Goal: Information Seeking & Learning: Learn about a topic

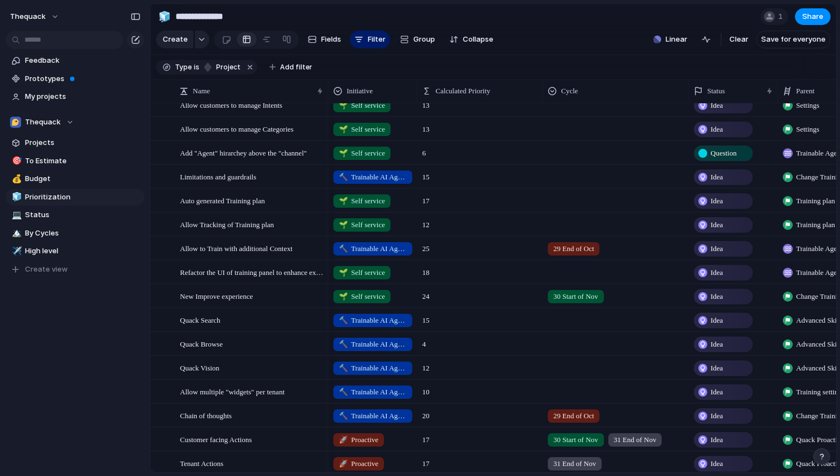
scroll to position [314, 0]
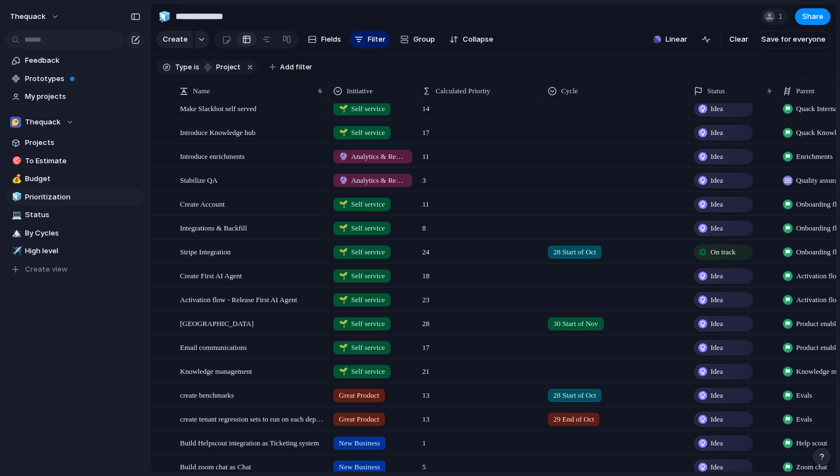
click at [371, 155] on span "🔮 Analytics & Reporting" at bounding box center [373, 156] width 68 height 11
click at [362, 156] on div "🌱 Self service 🔮 Analytics & Reporting 🔨 Trainable AI Agents 🚀 Proactive New Bu…" at bounding box center [420, 238] width 840 height 476
click at [51, 250] on span "High level" at bounding box center [83, 251] width 116 height 11
type input "**********"
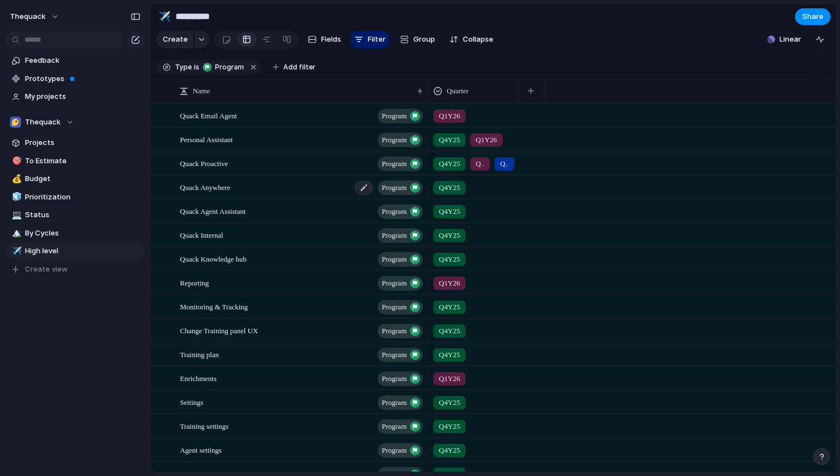
click at [227, 190] on span "Quack Anywhere" at bounding box center [205, 187] width 51 height 13
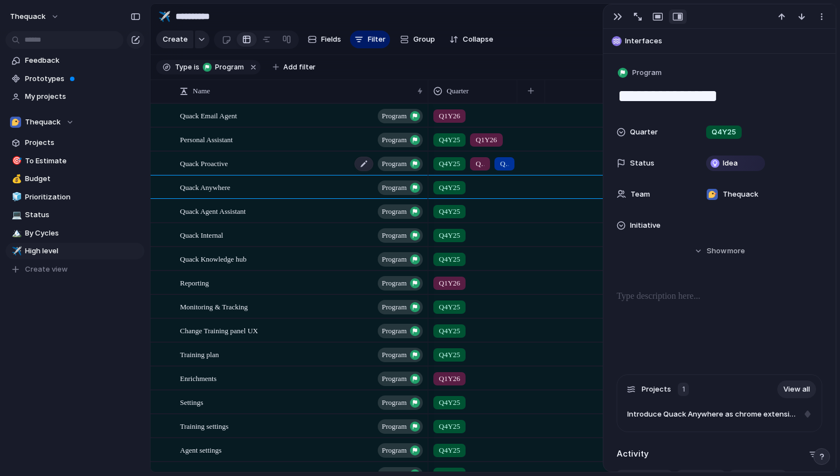
click at [228, 166] on span "Quack Proactive" at bounding box center [204, 163] width 48 height 13
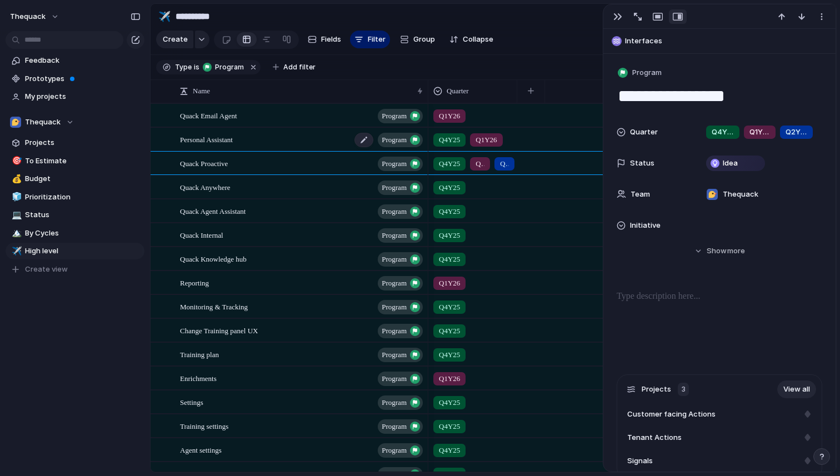
click at [231, 145] on div "Personal Assistant program" at bounding box center [302, 139] width 245 height 23
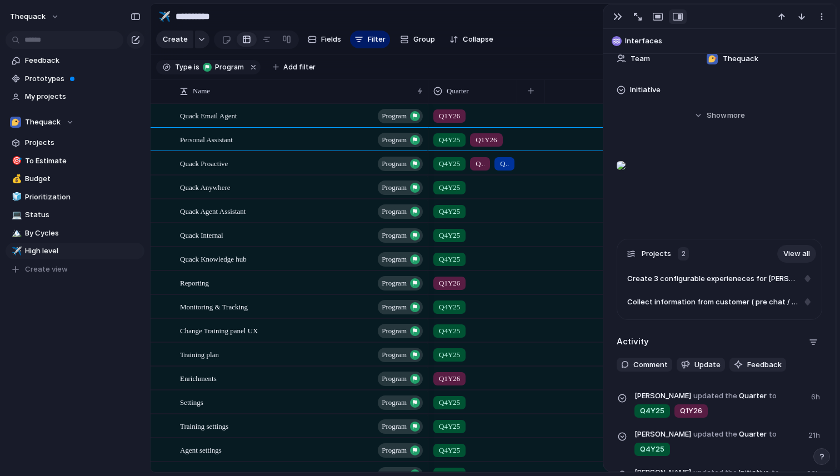
click at [237, 121] on span "Quack Email Agent" at bounding box center [208, 115] width 57 height 13
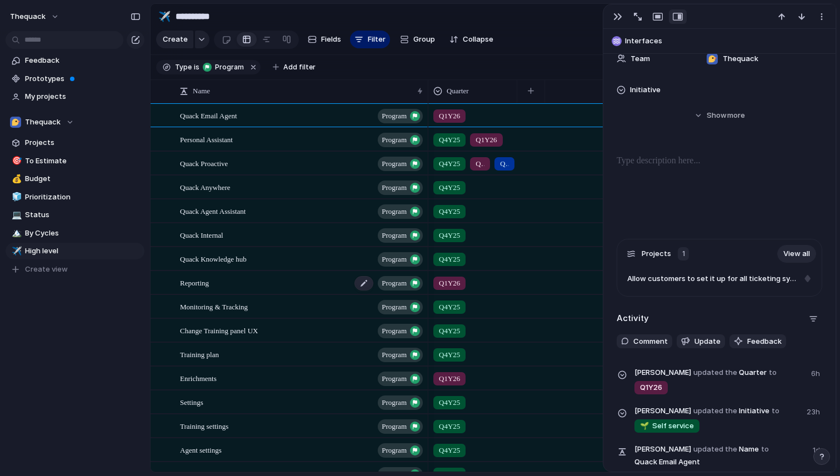
click at [227, 286] on div "Reporting program" at bounding box center [302, 283] width 245 height 23
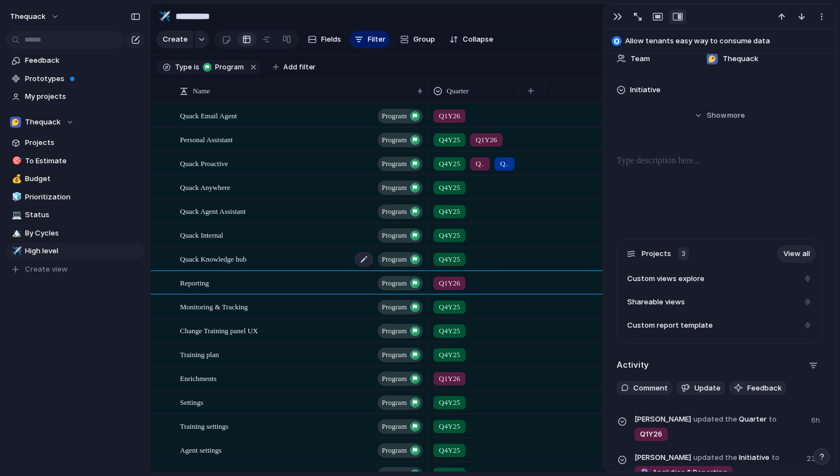
click at [227, 266] on div "Quack Knowledge hub program" at bounding box center [302, 259] width 245 height 23
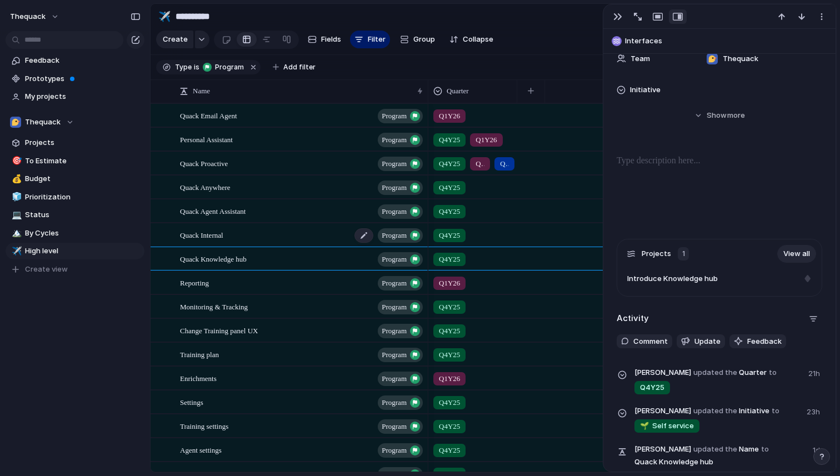
click at [220, 240] on span "Quack Internal" at bounding box center [201, 234] width 43 height 13
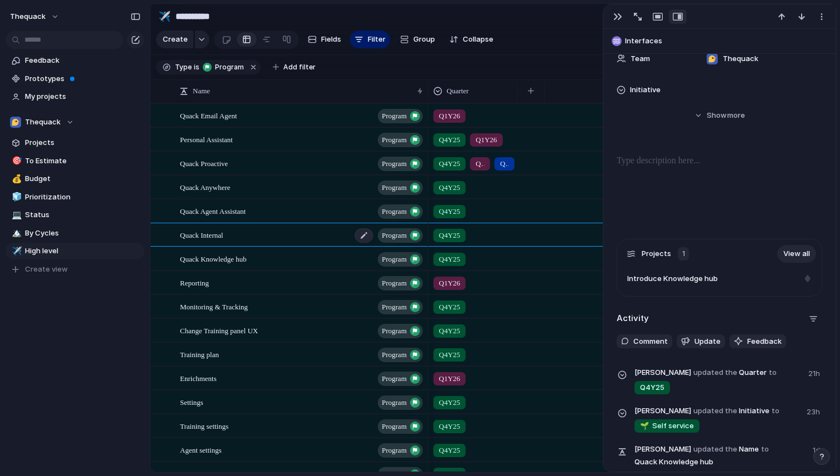
type textarea "**********"
click at [461, 91] on span "Quarter" at bounding box center [458, 91] width 22 height 11
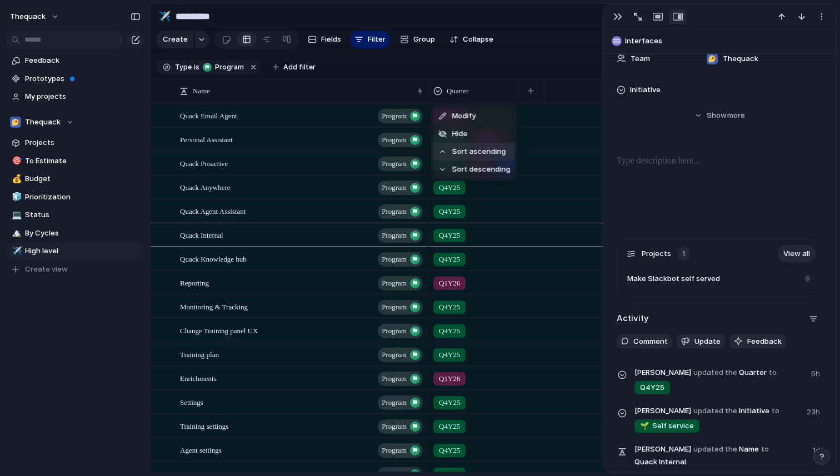
click at [461, 152] on span "Sort ascending" at bounding box center [479, 151] width 54 height 11
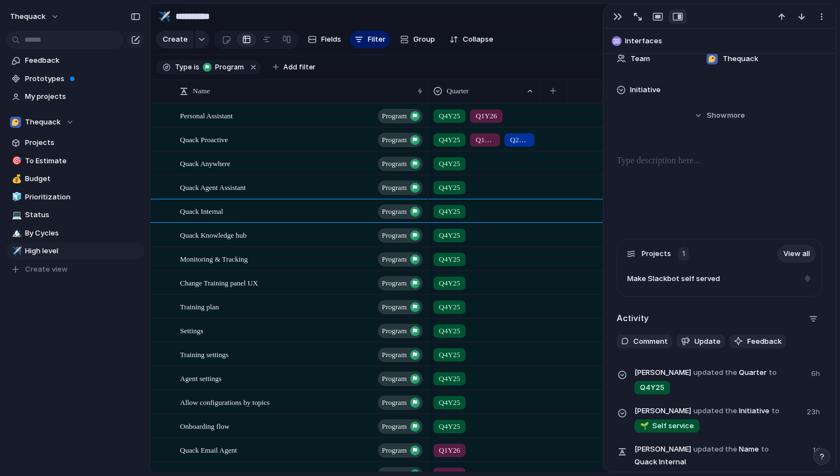
click at [372, 72] on section "Type is program Add filter" at bounding box center [494, 67] width 686 height 25
click at [618, 18] on div "button" at bounding box center [618, 16] width 9 height 9
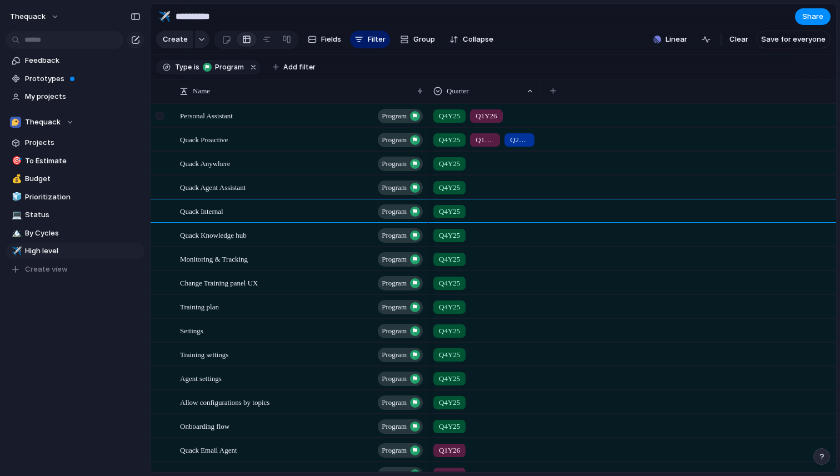
click at [161, 118] on div at bounding box center [160, 116] width 8 height 8
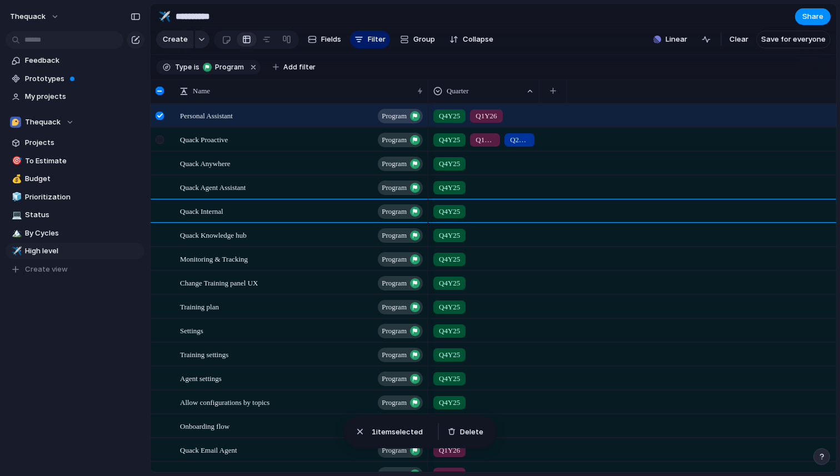
click at [161, 141] on div at bounding box center [160, 140] width 8 height 8
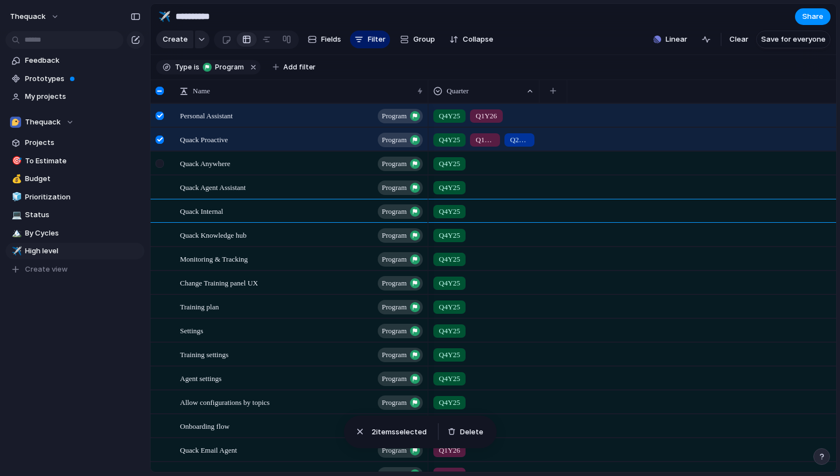
click at [160, 166] on div at bounding box center [160, 164] width 8 height 8
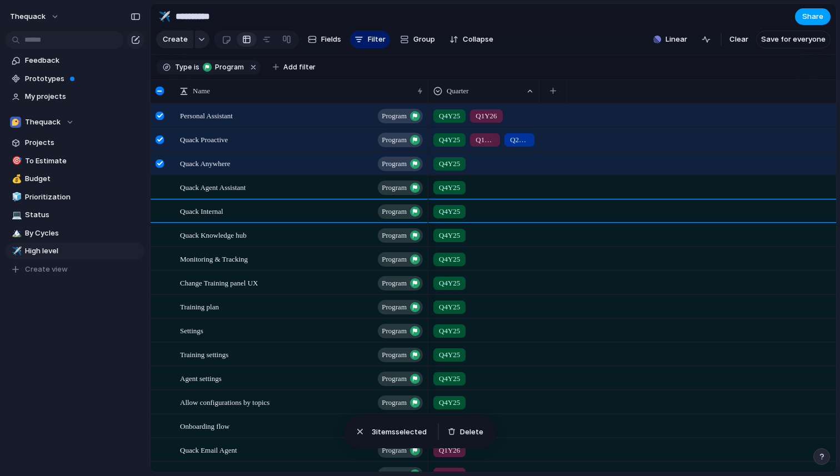
click at [813, 19] on span "Share" at bounding box center [813, 16] width 21 height 11
click at [653, 9] on div "Share ' High level ' Anyone at Thequack Full access Public users with the link …" at bounding box center [420, 238] width 840 height 476
click at [363, 432] on div "button" at bounding box center [360, 431] width 11 height 11
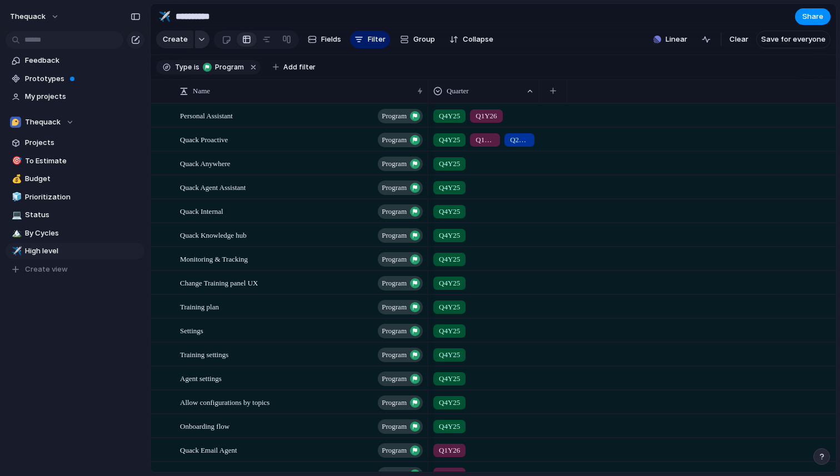
click at [199, 38] on div "button" at bounding box center [202, 39] width 8 height 4
click at [199, 38] on div "Launch Program Initiative Goal Objective Key result Workstream Project Scope Cu…" at bounding box center [420, 238] width 840 height 476
click at [84, 331] on div "Open in new tab Copy link Duplicate view Rename view Delete view" at bounding box center [420, 238] width 840 height 476
click at [203, 120] on span "Personal Assistant" at bounding box center [206, 115] width 53 height 13
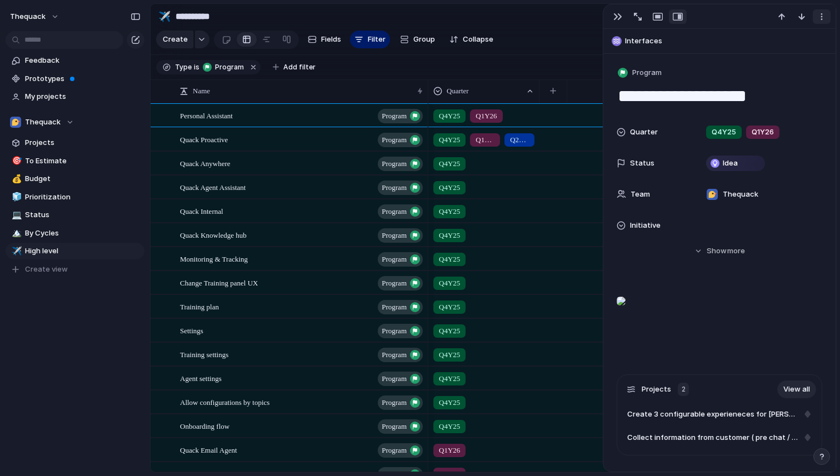
click at [821, 18] on div "button" at bounding box center [822, 16] width 9 height 9
click at [821, 18] on div "Mark as duplicate Delete" at bounding box center [420, 238] width 840 height 476
click at [616, 16] on div "button" at bounding box center [618, 16] width 9 height 9
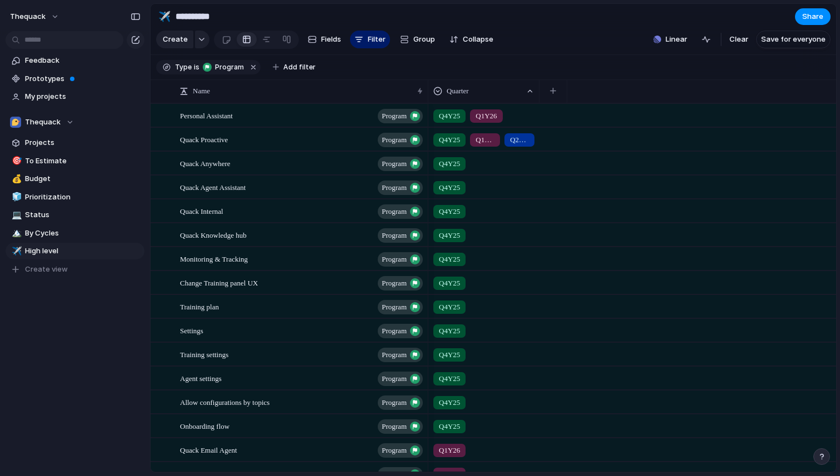
click at [447, 114] on span "Q4Y25" at bounding box center [449, 116] width 21 height 11
click at [447, 114] on div "Q4Y25 Q1Y26 Q2Y26 Q3Y26" at bounding box center [420, 238] width 840 height 476
click at [307, 118] on div "Personal Assistant Program" at bounding box center [302, 115] width 245 height 23
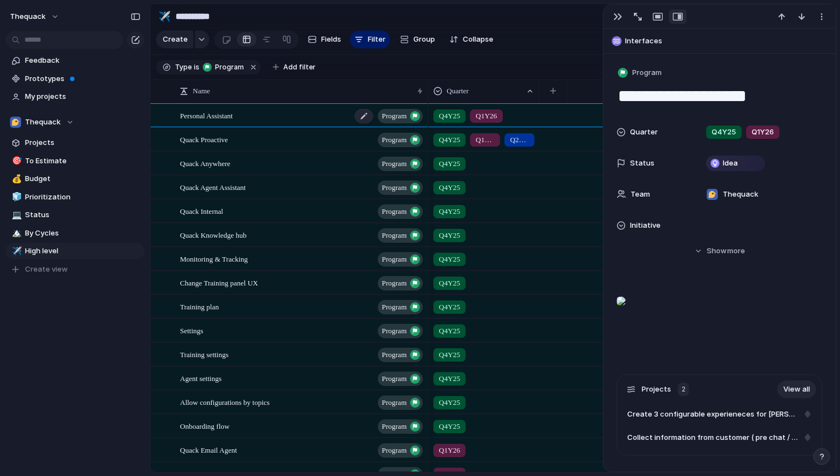
click at [307, 118] on div "Personal Assistant Program" at bounding box center [302, 115] width 245 height 23
click at [620, 18] on div "button" at bounding box center [618, 16] width 9 height 9
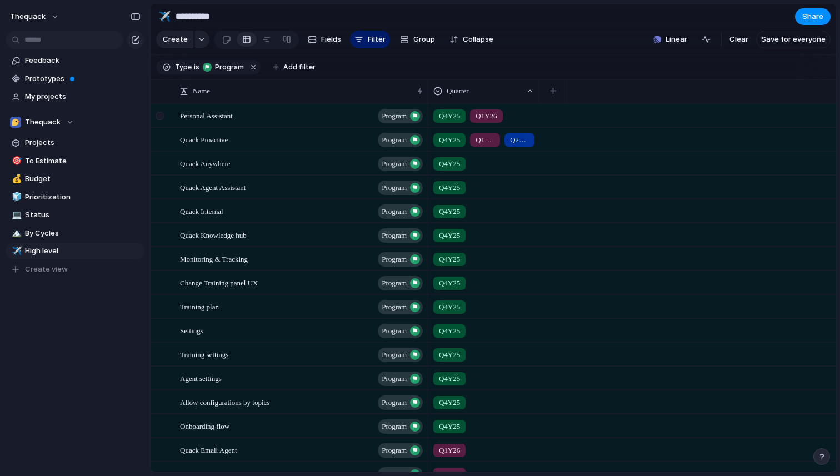
click at [166, 114] on div at bounding box center [161, 119] width 20 height 30
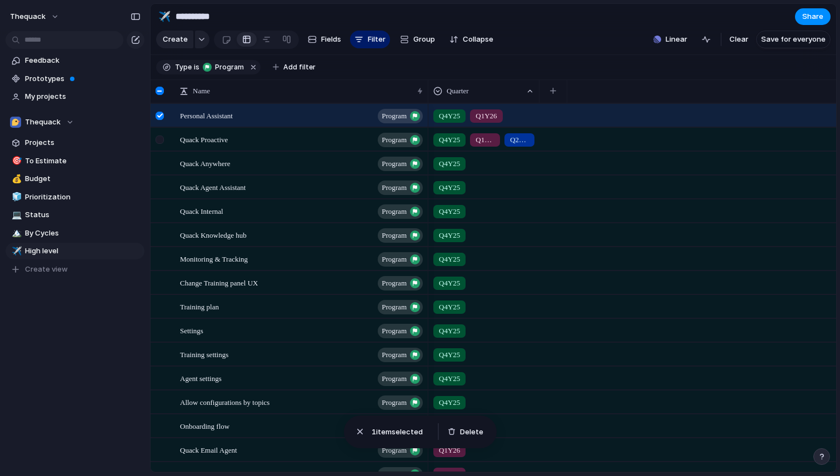
click at [160, 134] on div at bounding box center [161, 143] width 20 height 30
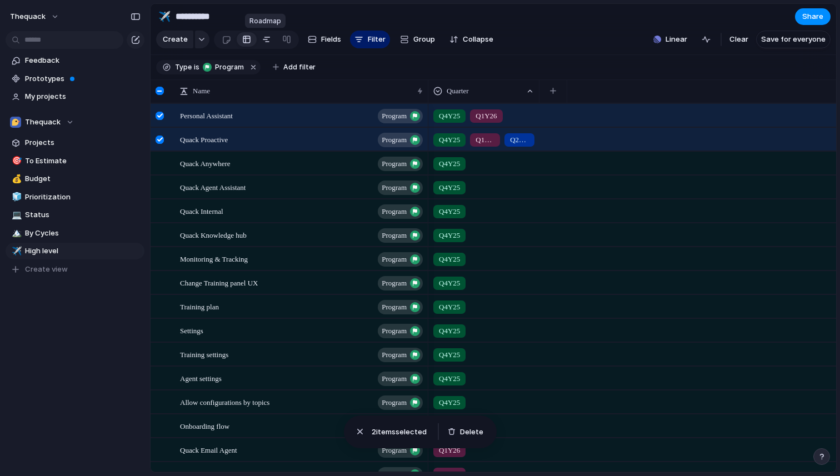
click at [260, 38] on link at bounding box center [267, 40] width 20 height 18
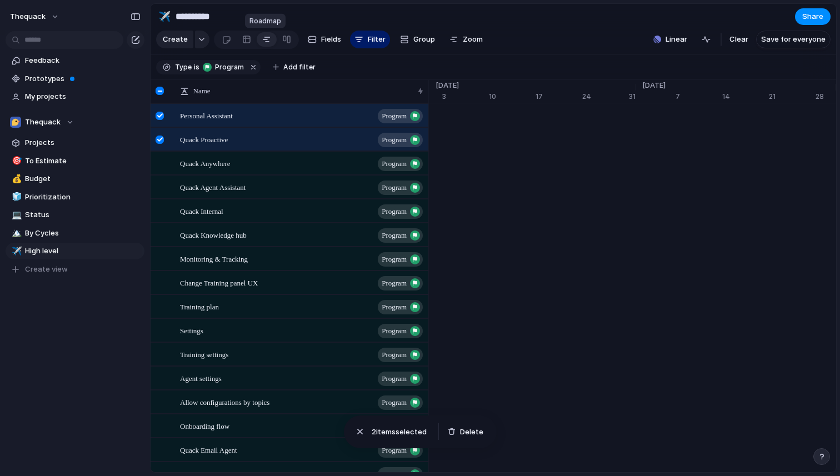
scroll to position [0, 7200]
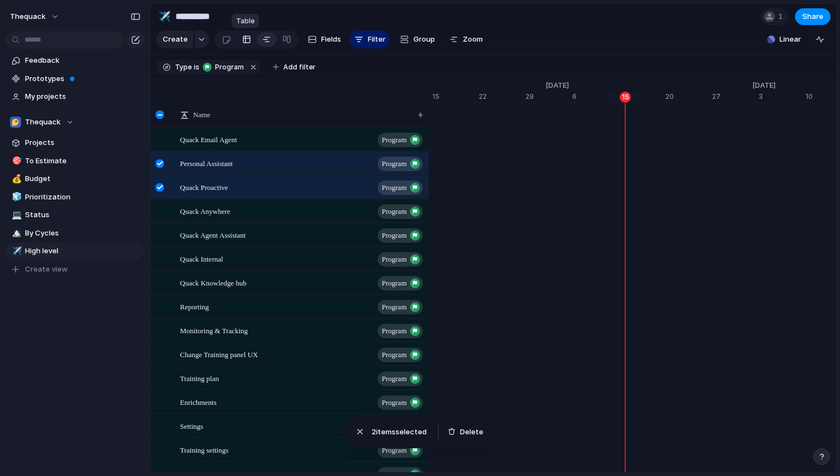
click at [242, 42] on div at bounding box center [246, 40] width 9 height 18
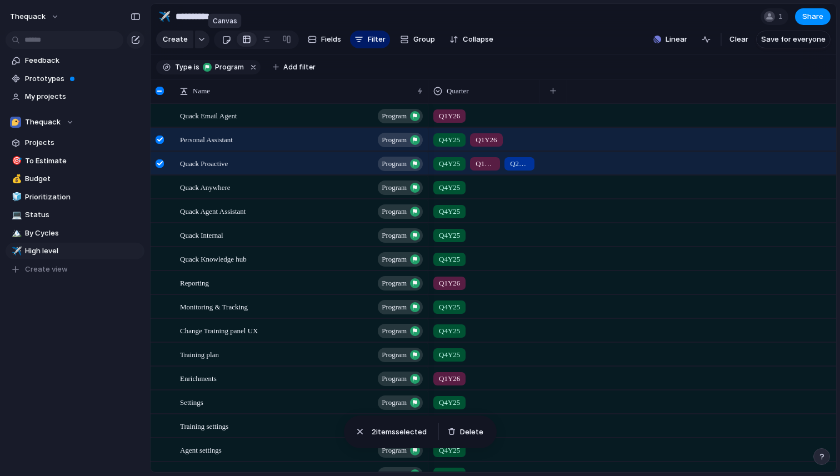
click at [227, 41] on div at bounding box center [226, 40] width 9 height 18
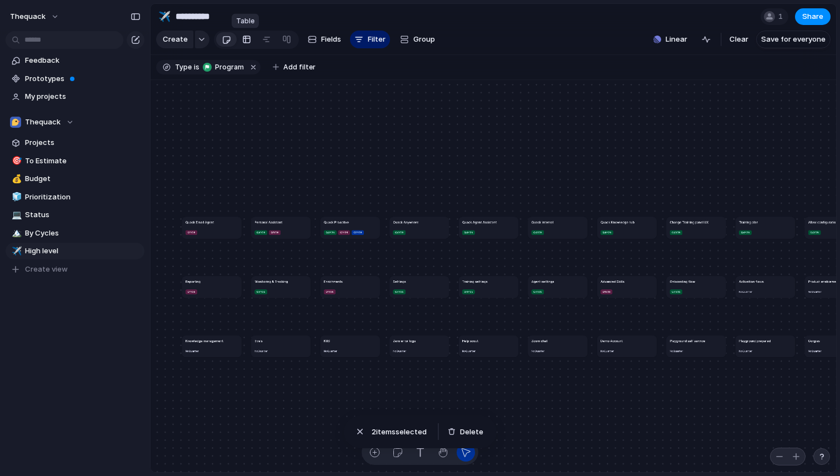
click at [247, 44] on div at bounding box center [246, 40] width 9 height 18
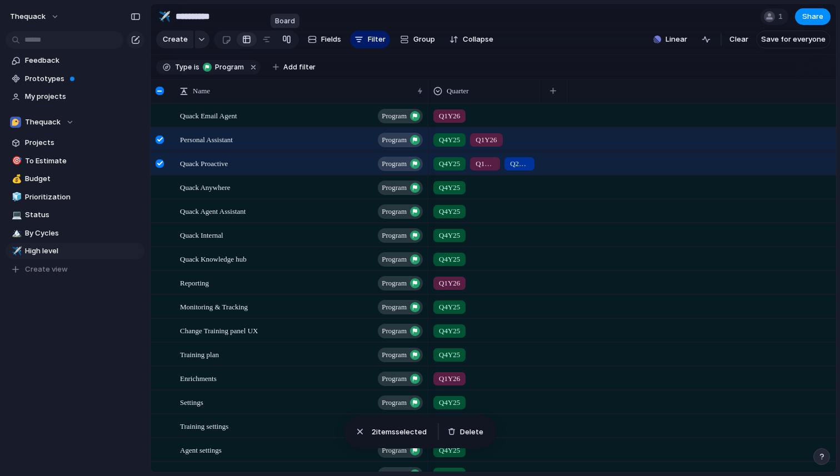
click at [285, 41] on div at bounding box center [286, 40] width 9 height 18
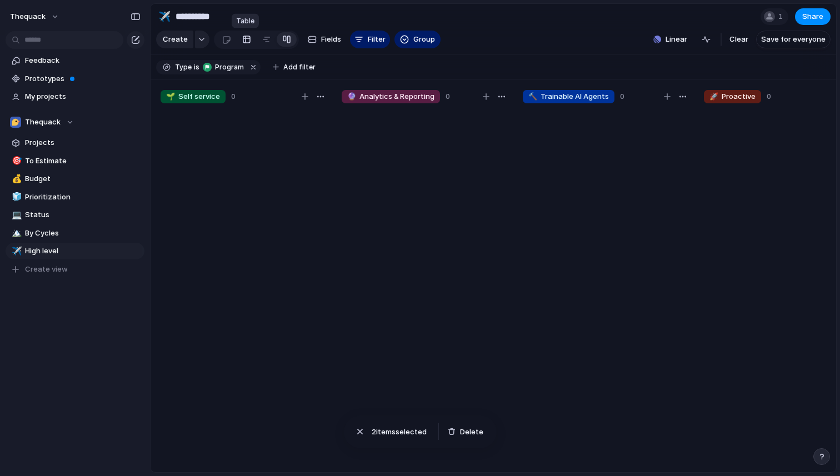
click at [246, 38] on div at bounding box center [246, 40] width 9 height 18
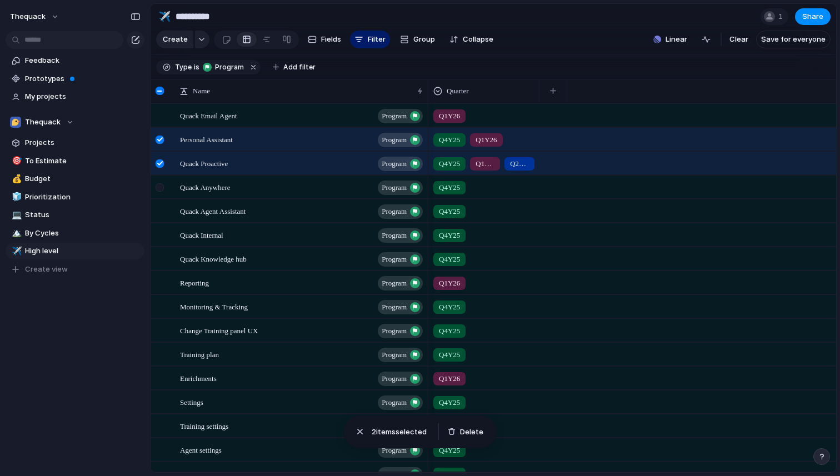
click at [160, 189] on div at bounding box center [160, 187] width 8 height 8
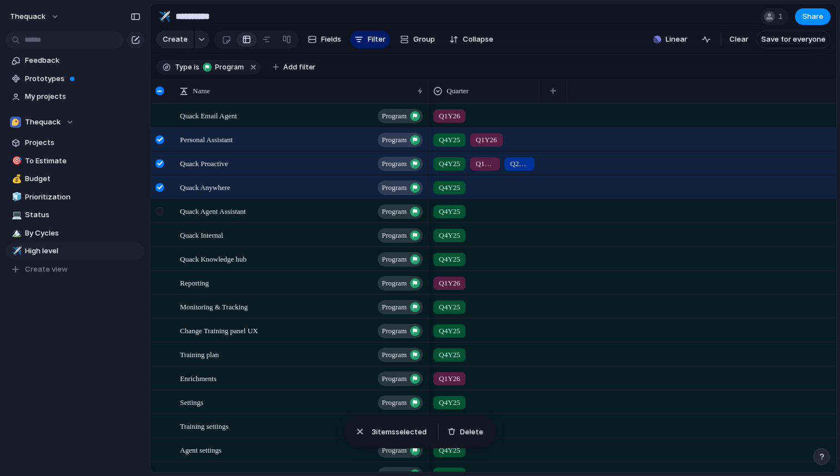
click at [161, 214] on div at bounding box center [160, 211] width 8 height 8
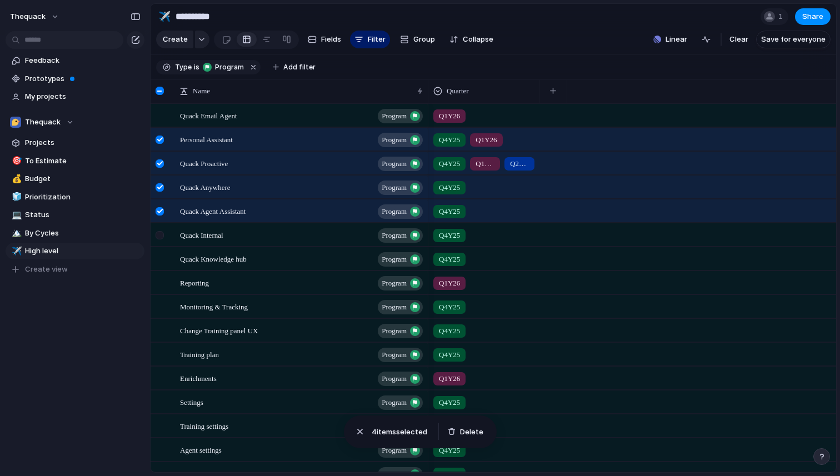
click at [159, 235] on div at bounding box center [160, 235] width 8 height 8
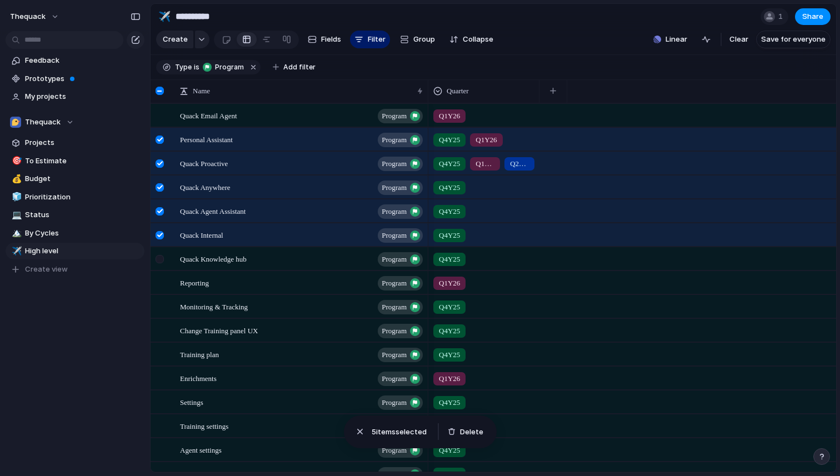
click at [160, 260] on div at bounding box center [160, 259] width 8 height 8
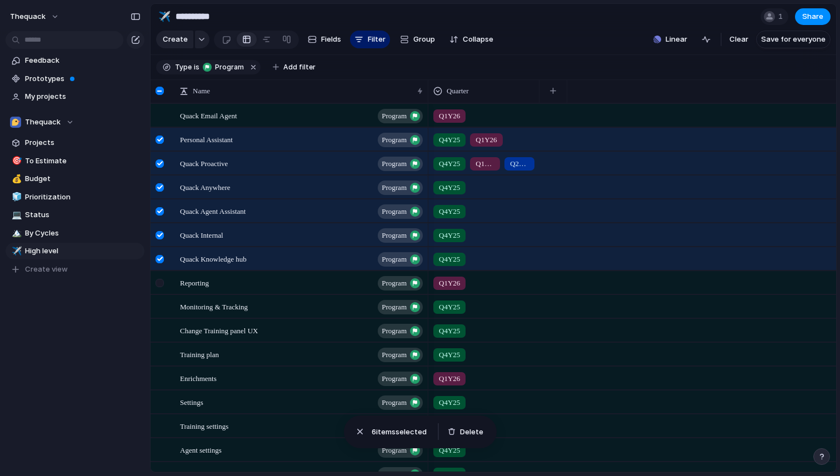
click at [160, 284] on div at bounding box center [160, 283] width 8 height 8
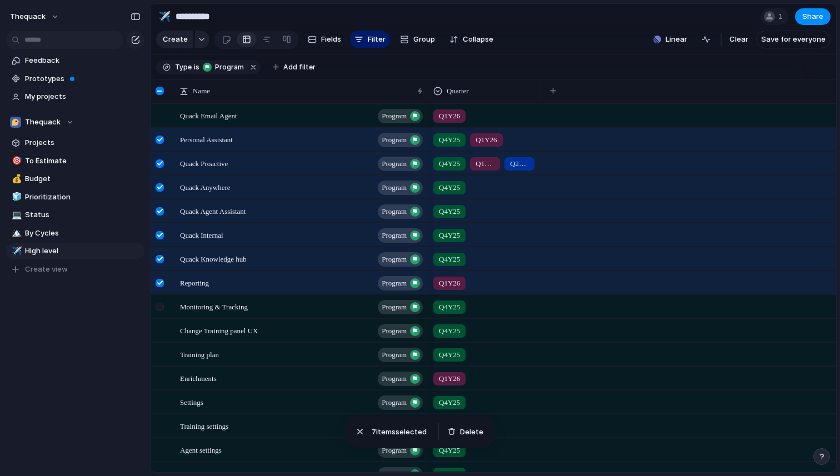
click at [160, 304] on div at bounding box center [160, 307] width 8 height 8
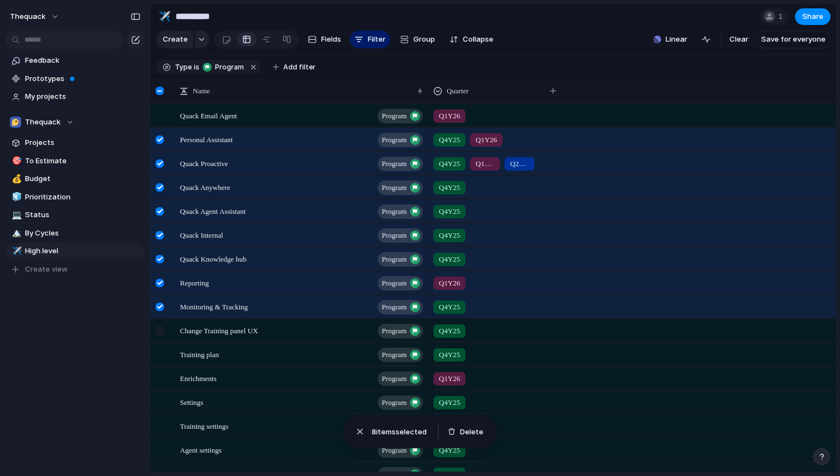
click at [160, 330] on div at bounding box center [160, 331] width 8 height 8
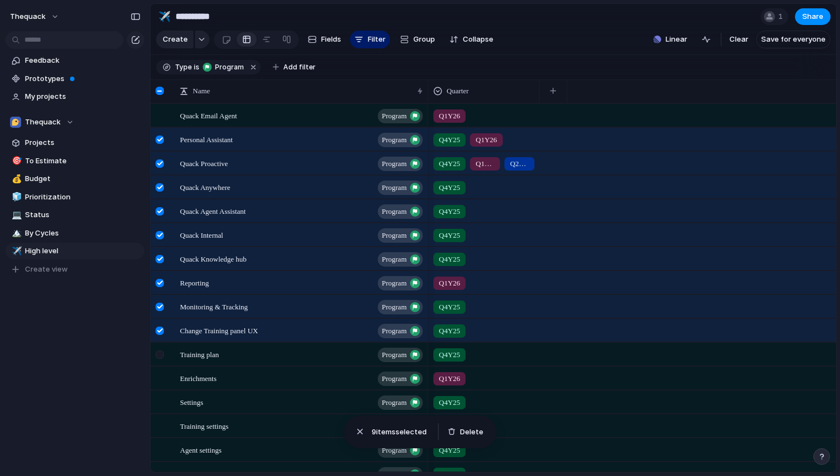
click at [160, 356] on div at bounding box center [160, 355] width 8 height 8
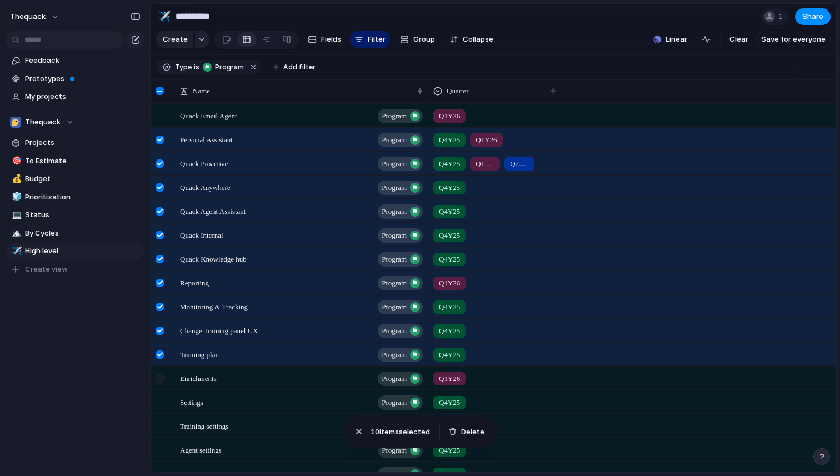
click at [161, 379] on div at bounding box center [160, 379] width 8 height 8
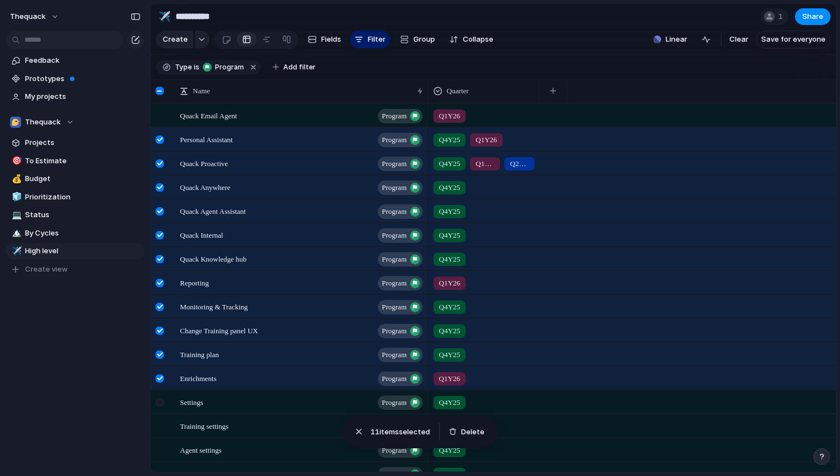
click at [163, 406] on div at bounding box center [160, 403] width 8 height 8
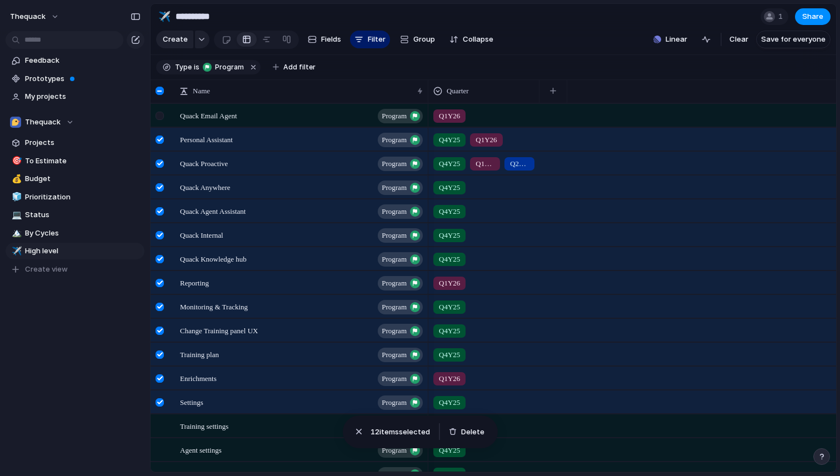
click at [161, 118] on div at bounding box center [160, 116] width 8 height 8
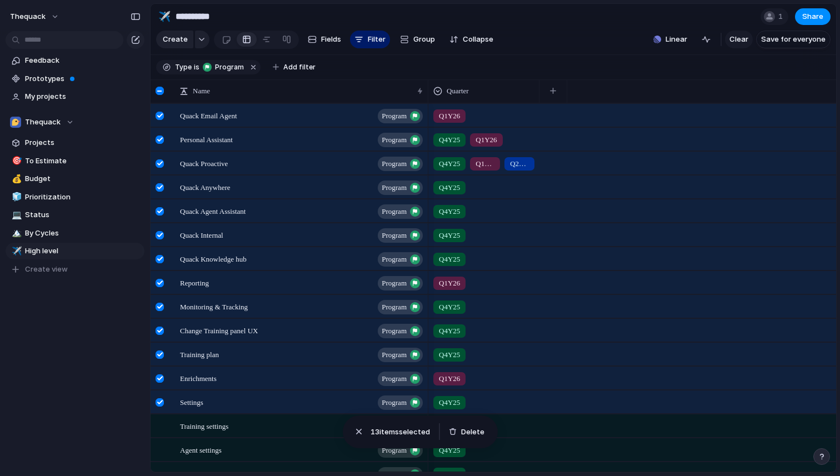
click at [741, 42] on span "Clear" at bounding box center [739, 39] width 19 height 11
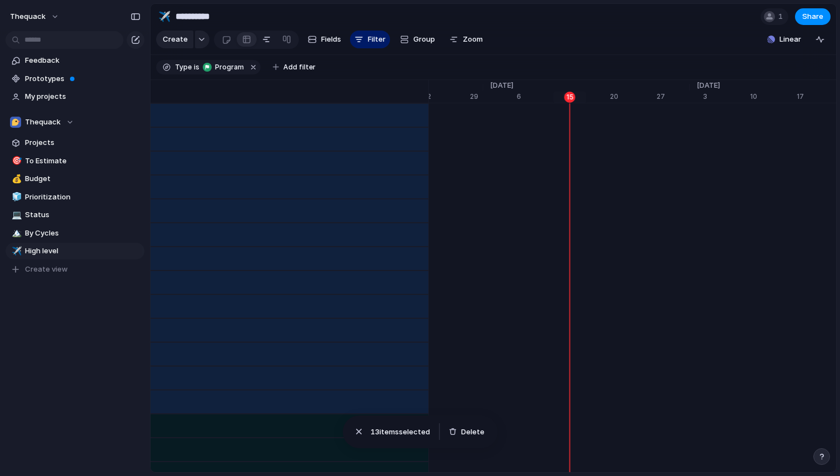
scroll to position [0, 7255]
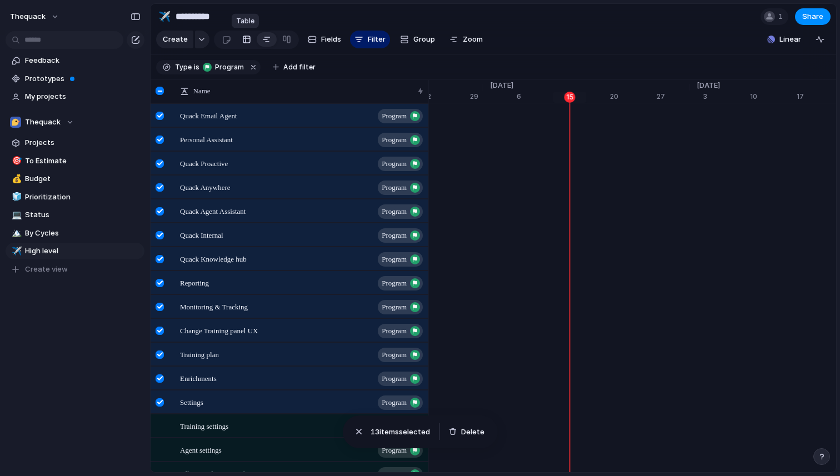
click at [246, 39] on div at bounding box center [246, 40] width 9 height 18
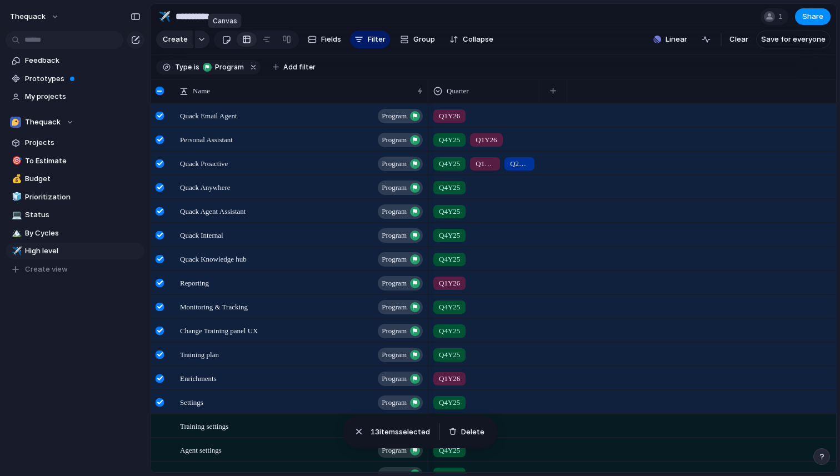
click at [225, 40] on div at bounding box center [226, 40] width 9 height 18
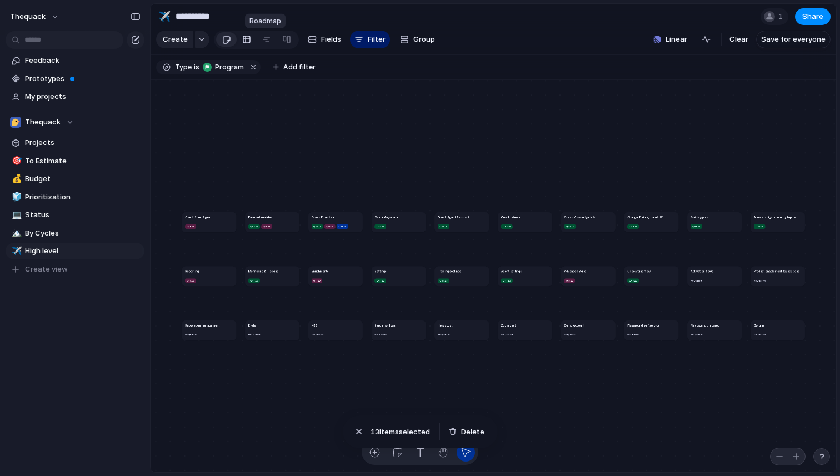
click at [248, 44] on div at bounding box center [246, 40] width 9 height 18
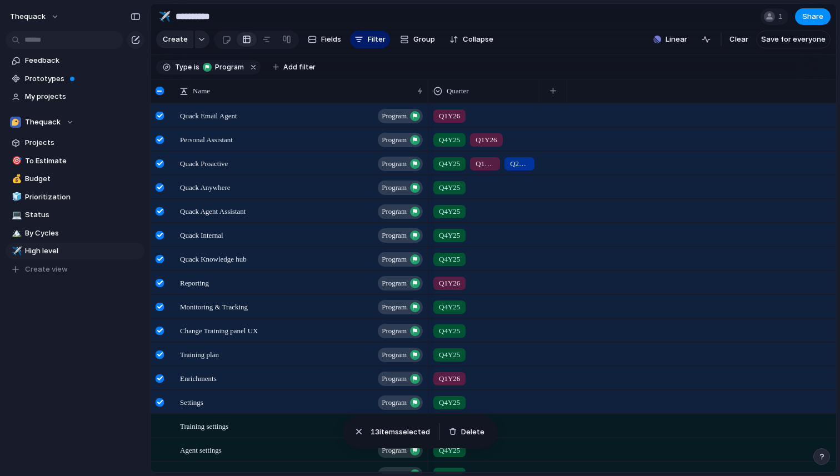
click at [161, 91] on div at bounding box center [160, 91] width 8 height 8
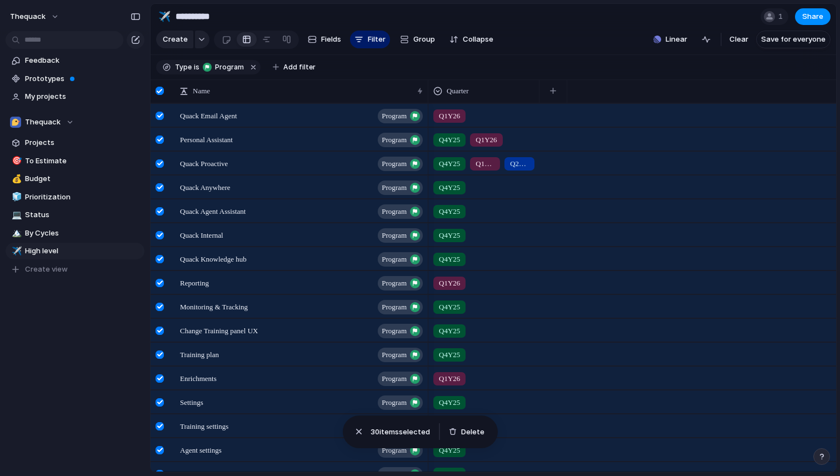
click at [161, 91] on div at bounding box center [160, 91] width 8 height 8
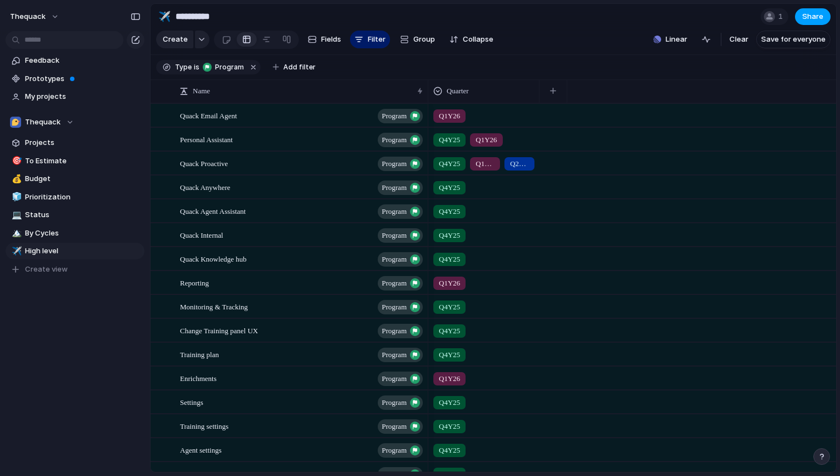
click at [801, 20] on button "Share" at bounding box center [813, 16] width 36 height 17
click at [503, 64] on div "Share ' High level ' Anyone at Thequack Full access Public users with the link …" at bounding box center [420, 238] width 840 height 476
click at [476, 88] on div "Quarter" at bounding box center [484, 91] width 101 height 11
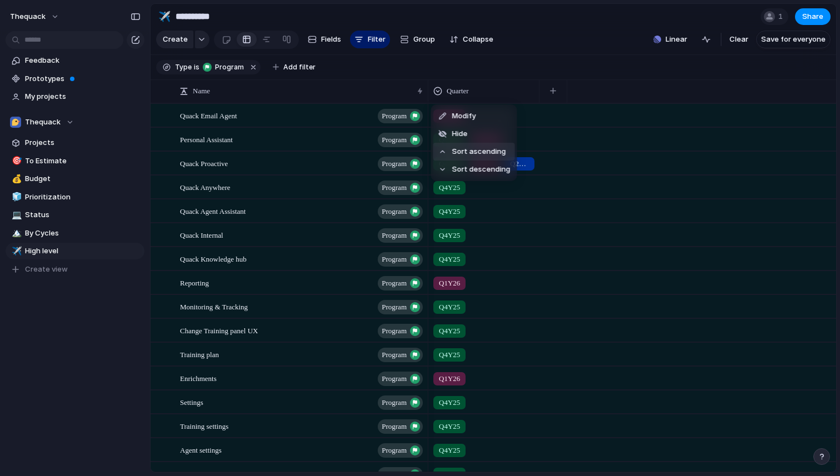
click at [474, 150] on span "Sort ascending" at bounding box center [479, 151] width 54 height 11
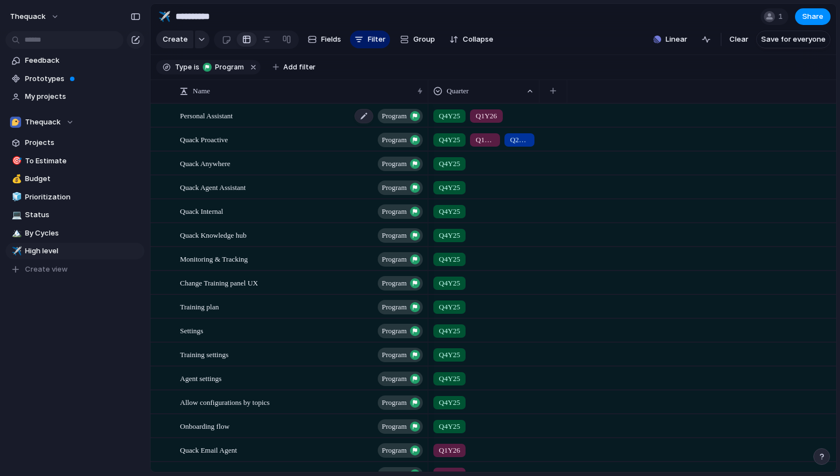
click at [215, 120] on span "Personal Assistant" at bounding box center [206, 115] width 53 height 13
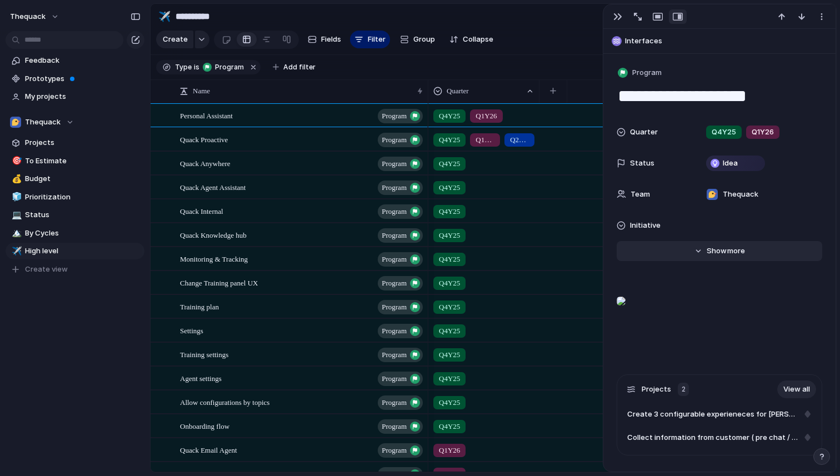
click at [712, 254] on span "Show" at bounding box center [717, 251] width 20 height 11
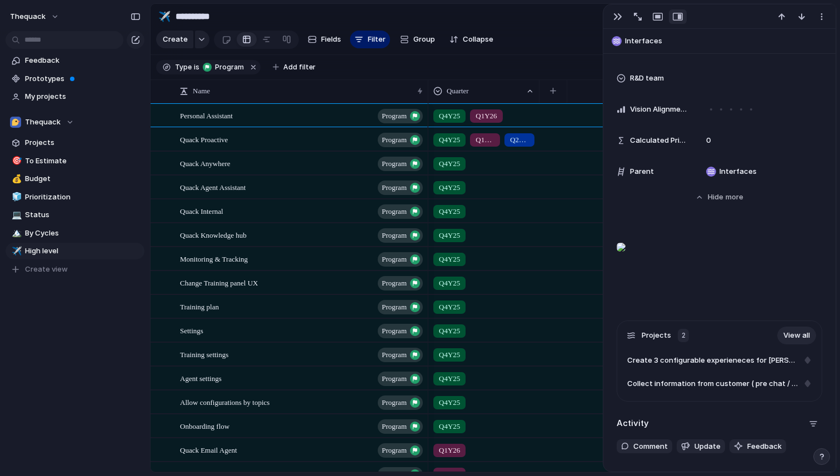
scroll to position [653, 0]
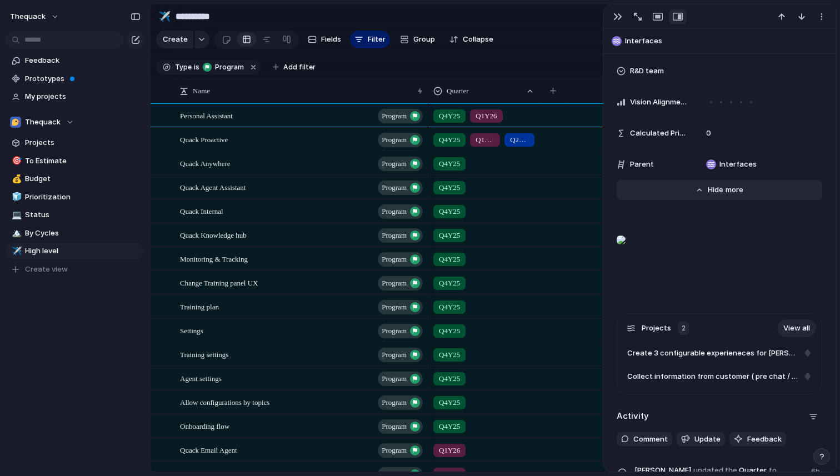
click at [719, 186] on span "Show" at bounding box center [718, 190] width 20 height 11
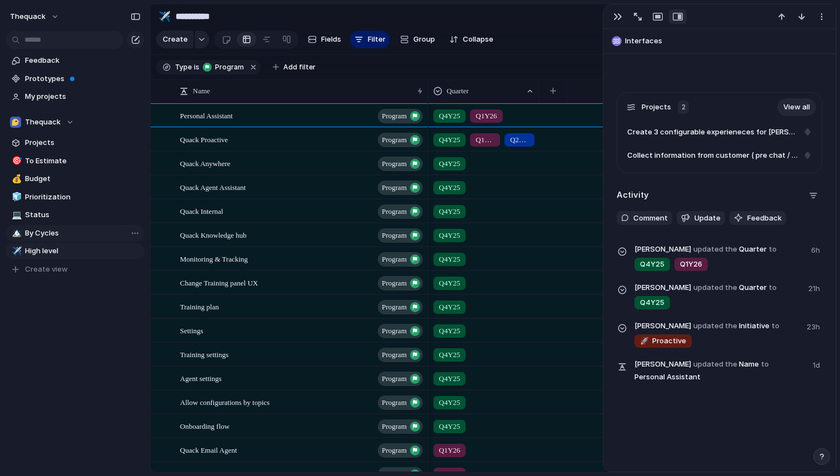
scroll to position [322, 0]
click at [43, 182] on span "Budget" at bounding box center [83, 178] width 116 height 11
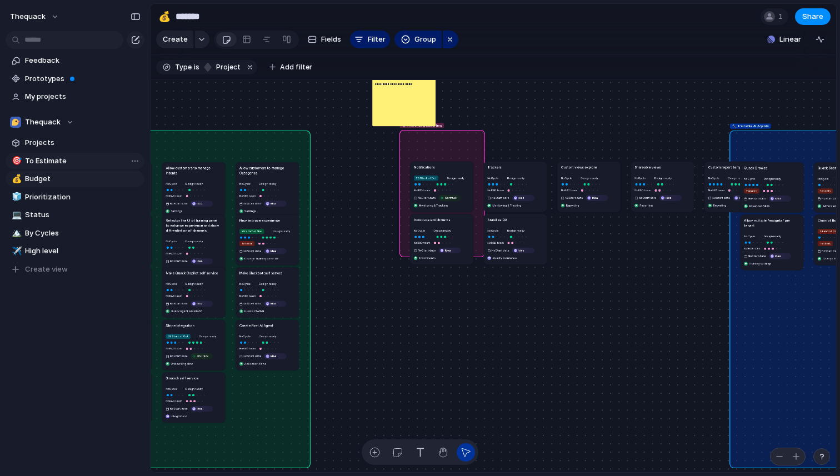
click at [59, 160] on span "To Estimate" at bounding box center [83, 161] width 116 height 11
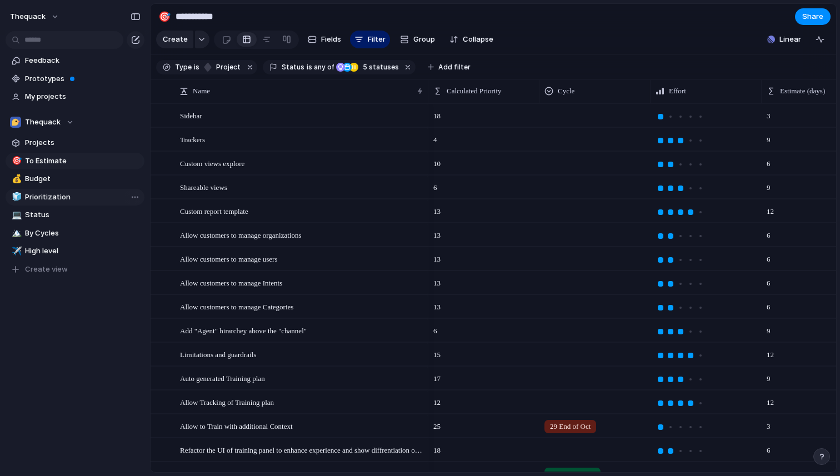
click at [54, 201] on span "Prioritization" at bounding box center [83, 197] width 116 height 11
type input "**********"
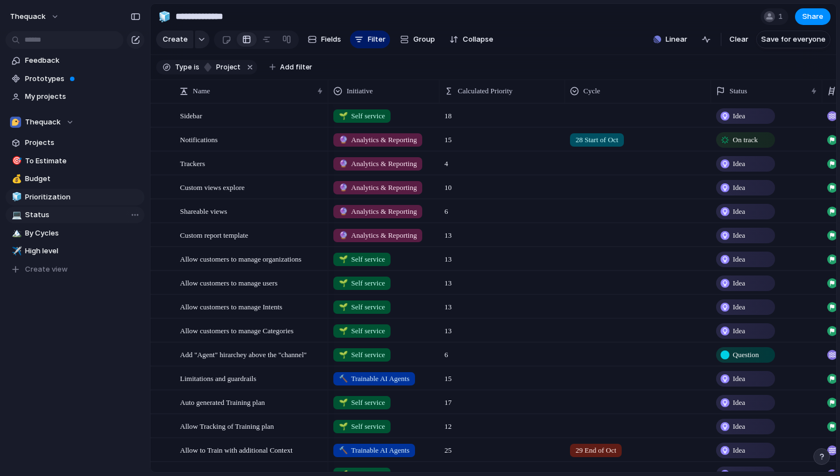
click at [52, 211] on span "Status" at bounding box center [83, 215] width 116 height 11
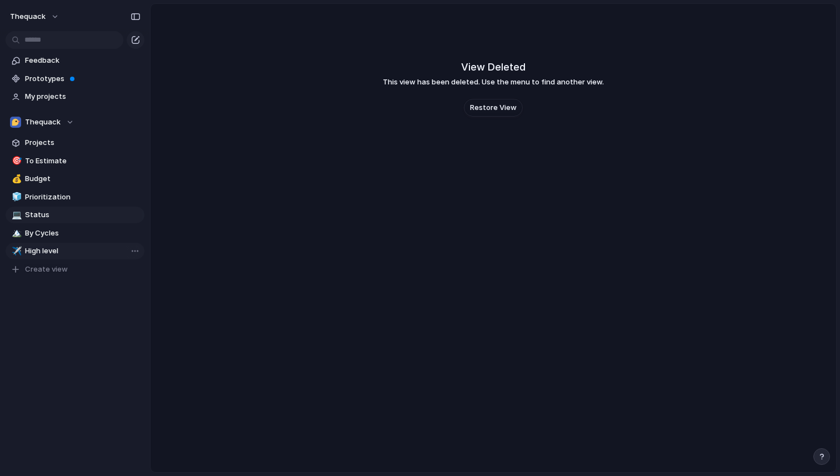
click at [53, 248] on span "High level" at bounding box center [83, 251] width 116 height 11
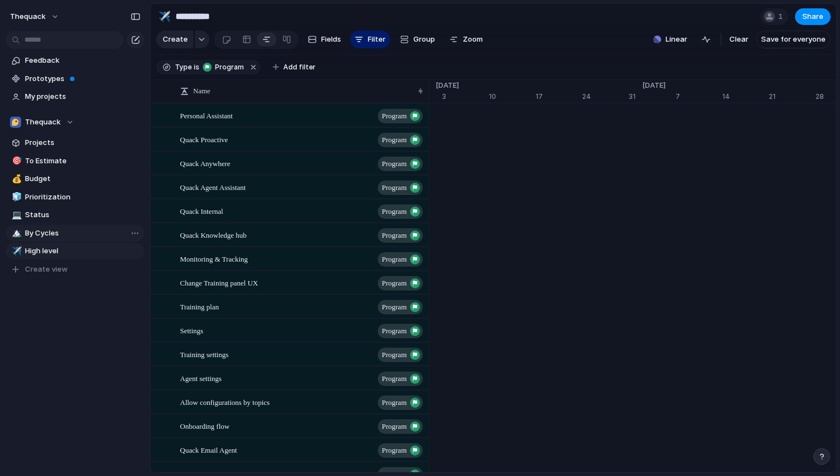
click at [54, 232] on span "By Cycles" at bounding box center [83, 233] width 116 height 11
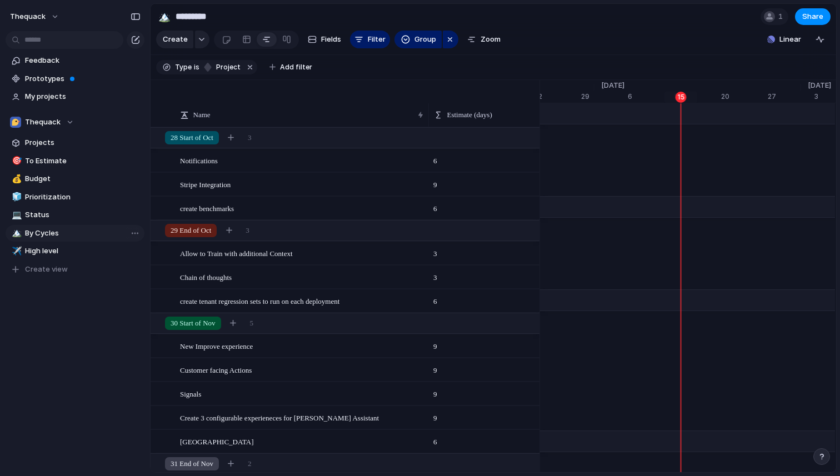
scroll to position [0, 7255]
click at [243, 39] on div at bounding box center [246, 40] width 9 height 18
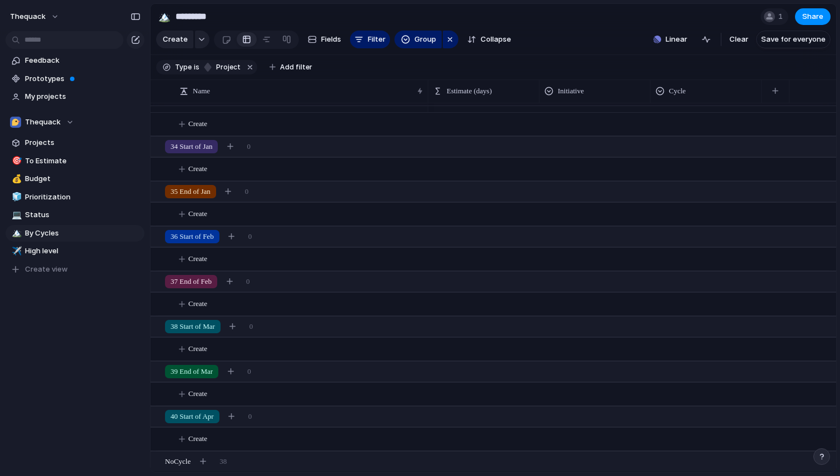
scroll to position [240, 0]
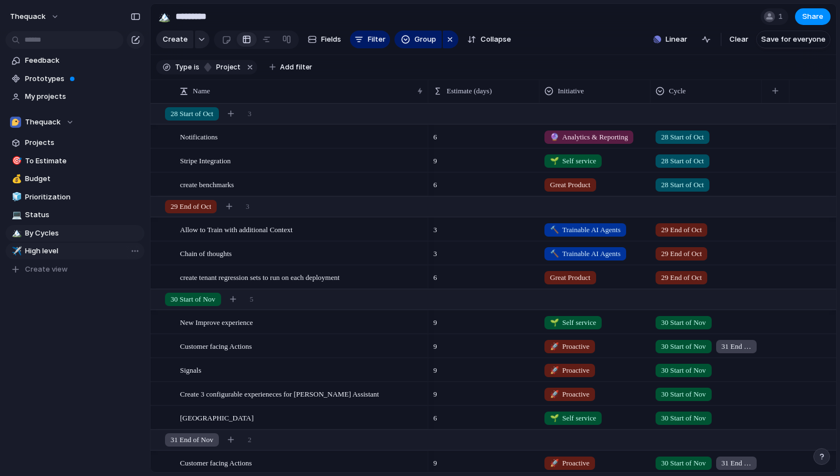
click at [61, 255] on span "High level" at bounding box center [83, 251] width 116 height 11
click at [51, 253] on span "High level" at bounding box center [83, 251] width 116 height 11
type input "**********"
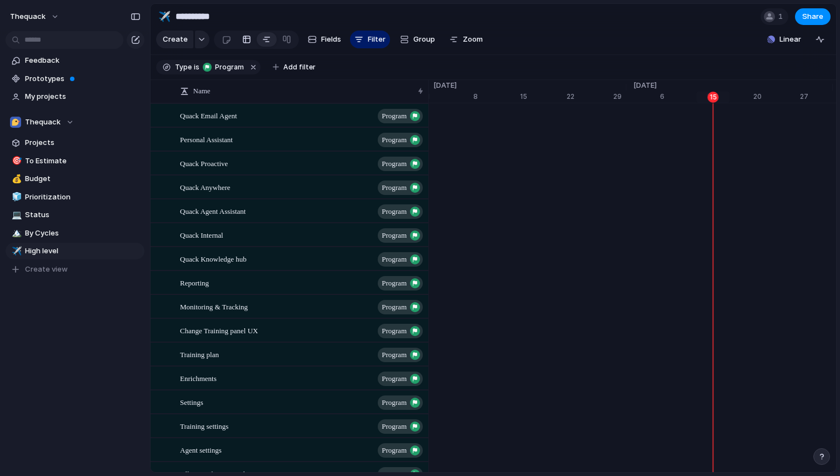
click at [243, 38] on div at bounding box center [246, 40] width 9 height 18
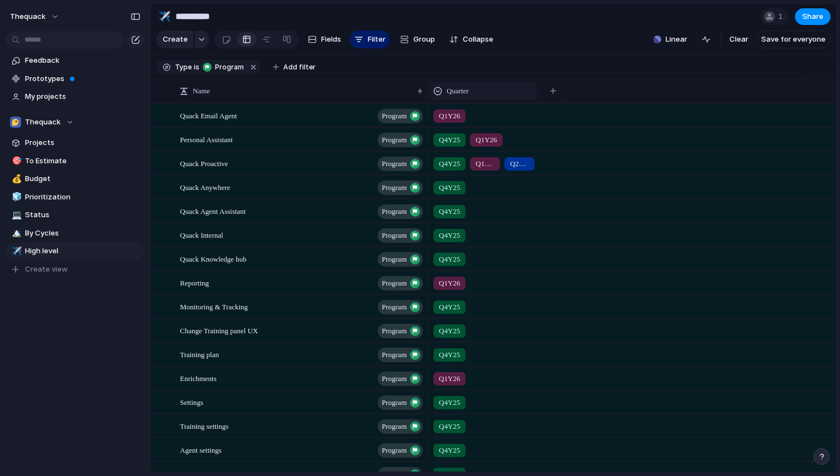
click at [485, 94] on div "Quarter" at bounding box center [484, 91] width 101 height 11
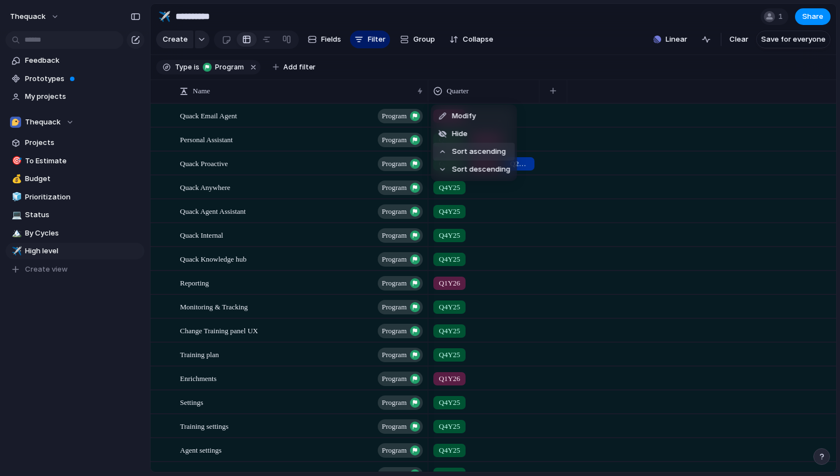
click at [477, 152] on span "Sort ascending" at bounding box center [479, 151] width 54 height 11
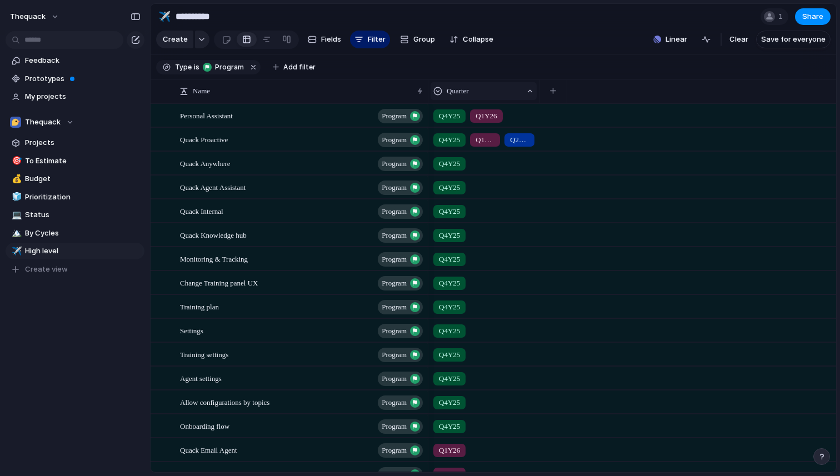
click at [459, 92] on span "Quarter" at bounding box center [458, 91] width 22 height 11
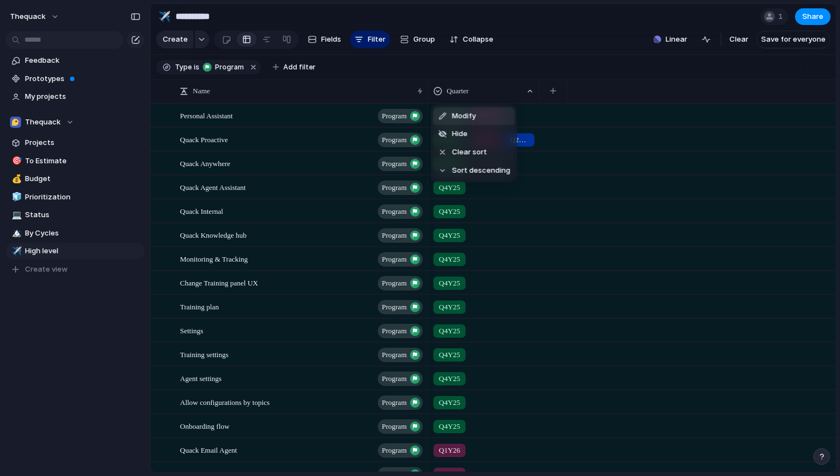
click at [515, 67] on div "Modify Hide Clear sort Sort descending" at bounding box center [420, 238] width 840 height 476
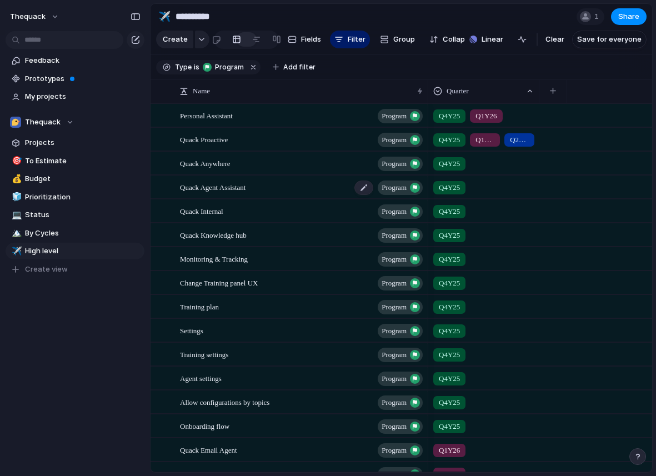
click at [221, 190] on span "Quack Agent Assistant" at bounding box center [213, 187] width 66 height 13
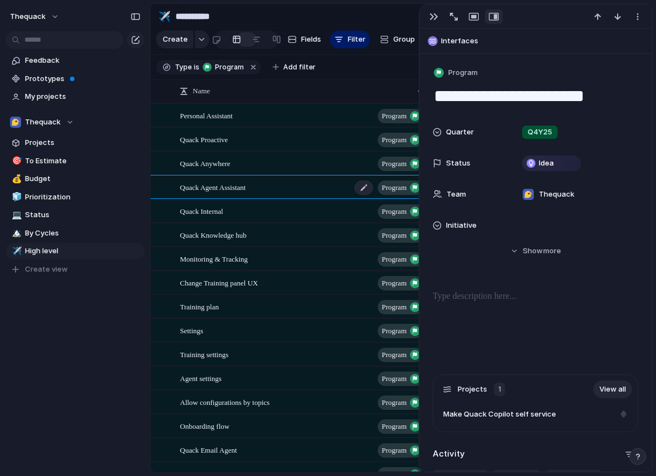
click at [219, 190] on span "Quack Agent Assistant" at bounding box center [213, 187] width 66 height 13
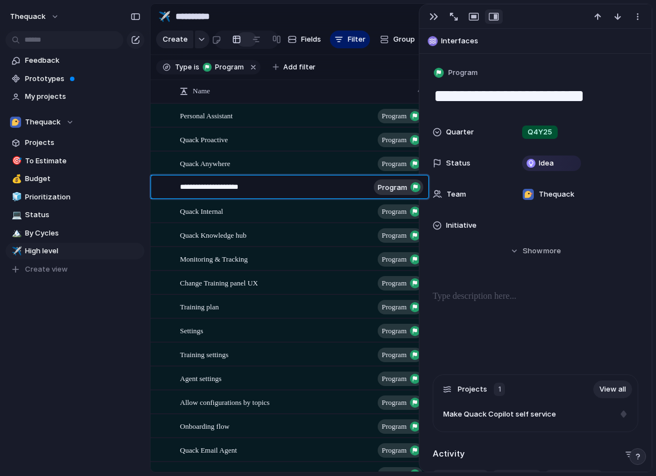
click at [219, 190] on textarea "**********" at bounding box center [275, 189] width 190 height 14
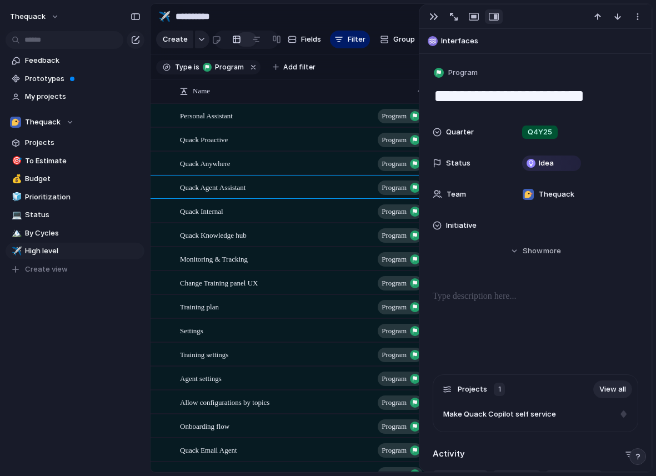
click at [203, 139] on span "Quack Proactive" at bounding box center [204, 139] width 48 height 13
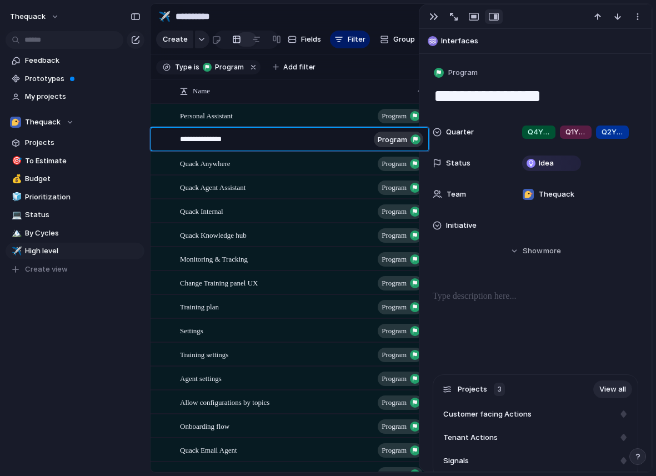
click at [203, 139] on textarea "**********" at bounding box center [275, 141] width 190 height 14
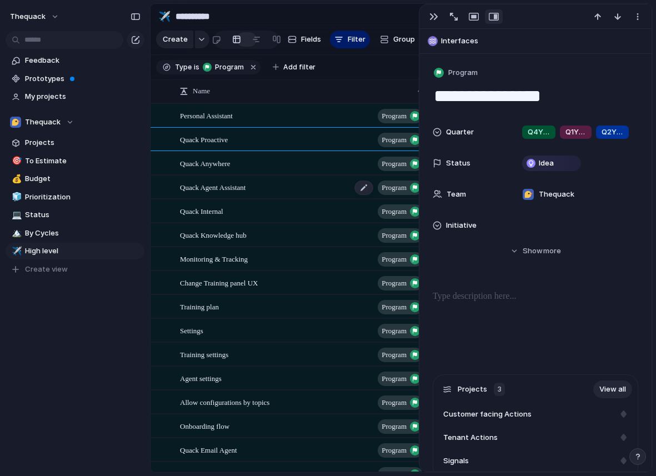
click at [225, 192] on span "Quack Agent Assistant" at bounding box center [213, 187] width 66 height 13
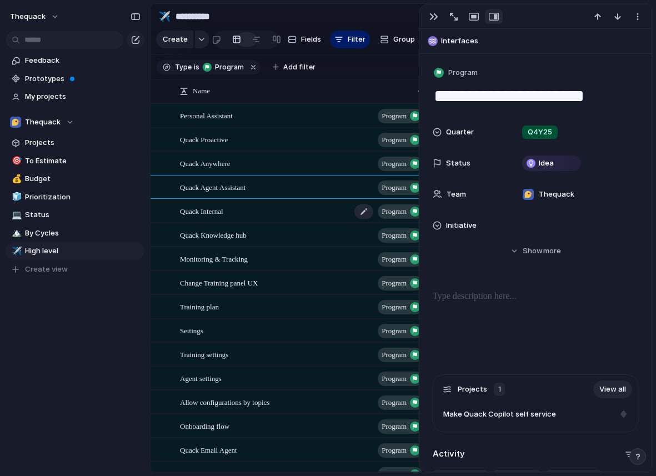
click at [221, 212] on span "Quack Internal" at bounding box center [201, 211] width 43 height 13
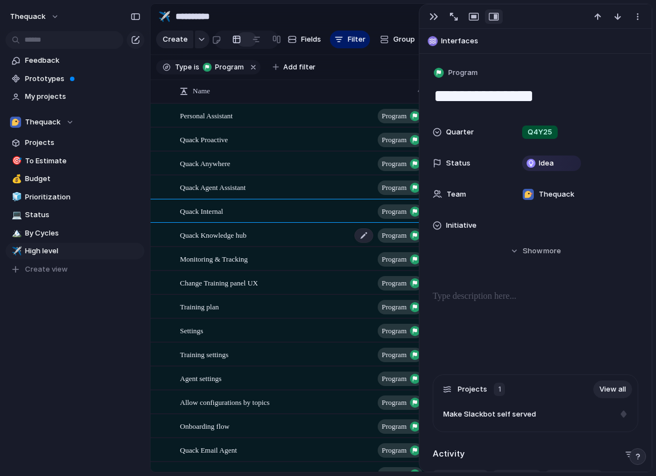
click at [223, 238] on span "Quack Knowledge hub" at bounding box center [213, 234] width 67 height 13
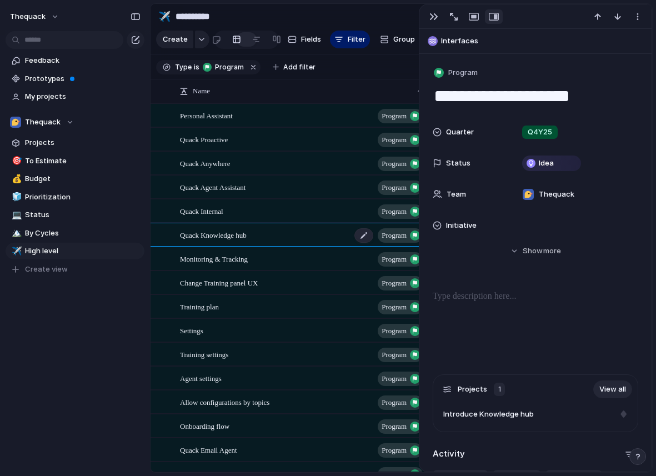
click at [223, 238] on span "Quack Knowledge hub" at bounding box center [213, 234] width 67 height 13
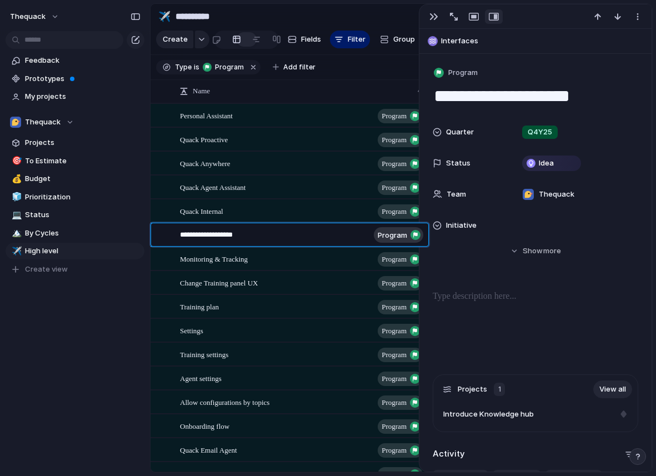
click at [223, 238] on textarea "**********" at bounding box center [275, 237] width 190 height 14
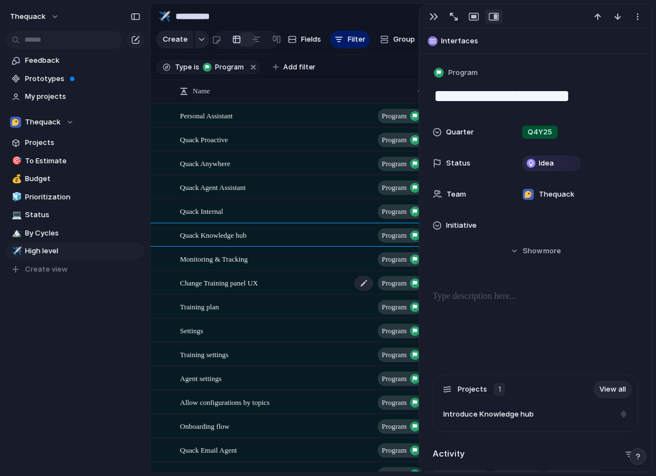
click at [231, 291] on div "Change Training panel UX Program" at bounding box center [302, 283] width 245 height 23
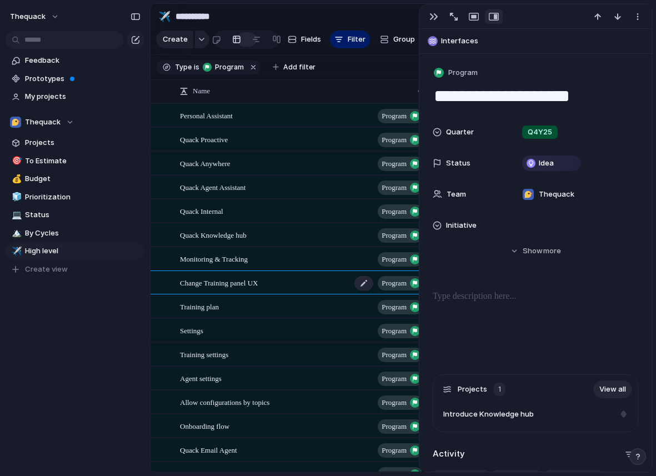
type textarea "**********"
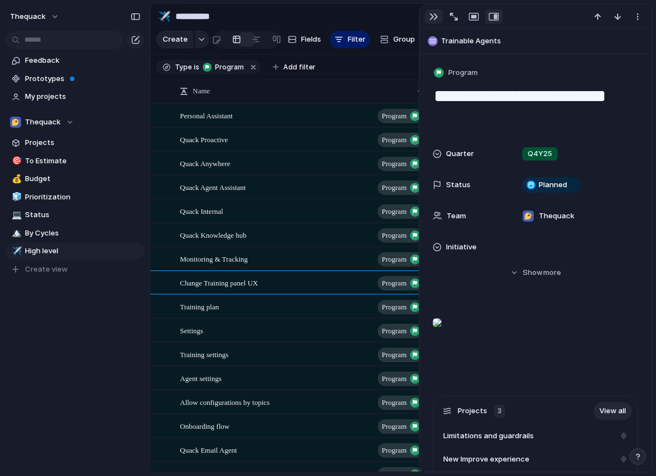
click at [432, 17] on div "button" at bounding box center [434, 16] width 9 height 9
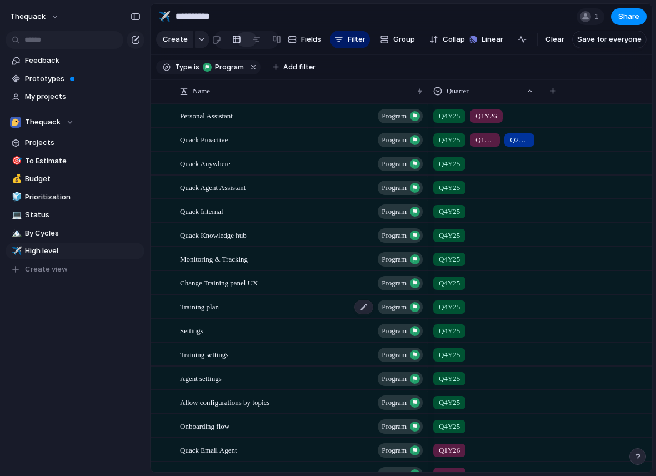
click at [218, 308] on span "Training plan" at bounding box center [199, 306] width 39 height 13
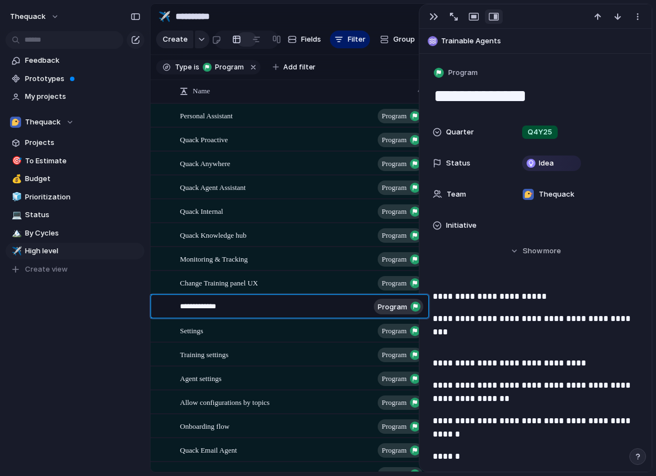
click at [218, 308] on textarea "**********" at bounding box center [275, 308] width 190 height 14
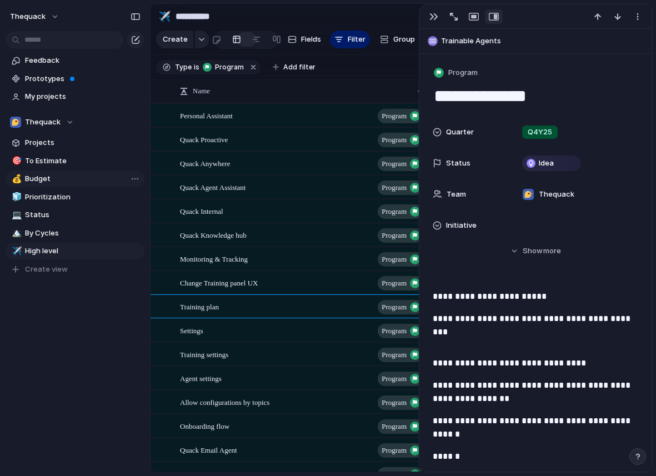
click at [43, 176] on span "Budget" at bounding box center [83, 178] width 116 height 11
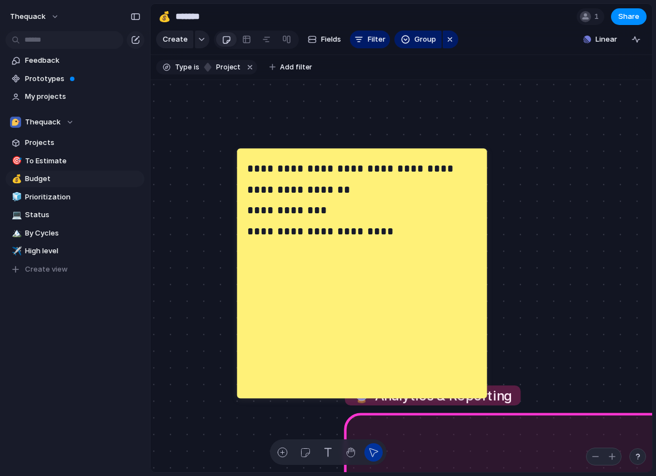
click at [272, 171] on span "**********" at bounding box center [350, 168] width 207 height 11
click at [281, 221] on p "**********" at bounding box center [350, 199] width 207 height 83
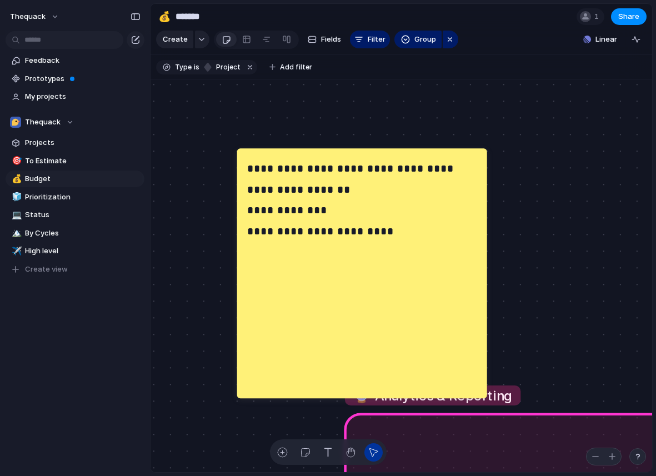
click at [281, 221] on p "**********" at bounding box center [350, 199] width 207 height 83
click at [282, 233] on span "**********" at bounding box center [320, 231] width 147 height 11
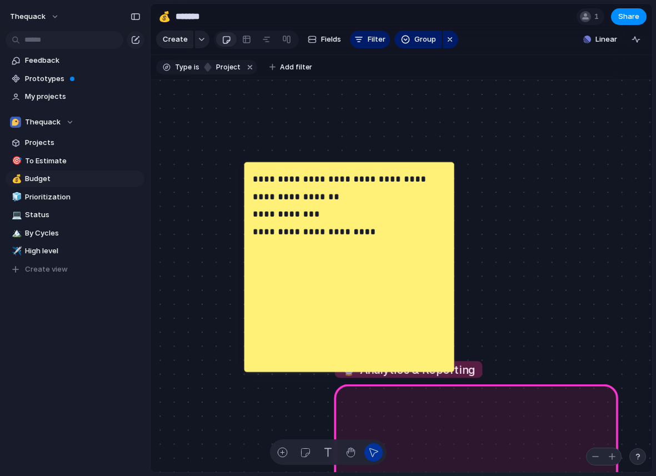
click at [282, 192] on span "**********" at bounding box center [296, 196] width 87 height 9
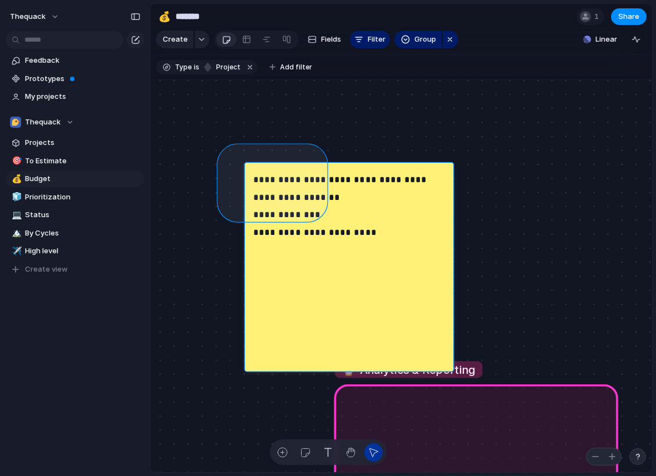
drag, startPoint x: 269, startPoint y: 167, endPoint x: 352, endPoint y: 258, distance: 123.2
click at [352, 258] on div "🌱 Self service 🔮 Analytics & Reporting 🔨 Trainable AI Agents 🚀 Proactive New Bu…" at bounding box center [402, 276] width 502 height 393
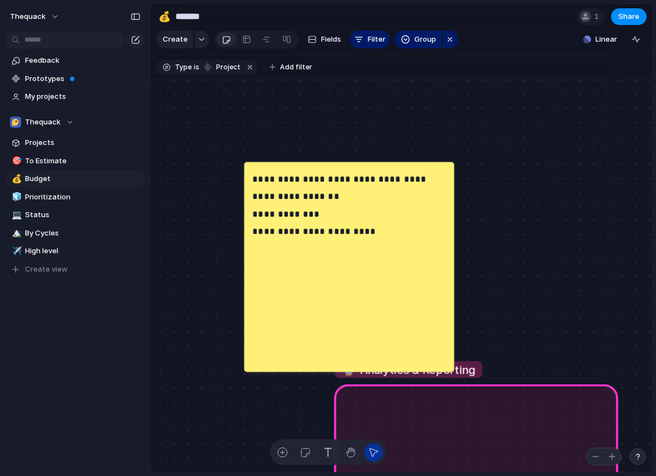
click at [327, 227] on span "**********" at bounding box center [314, 231] width 123 height 9
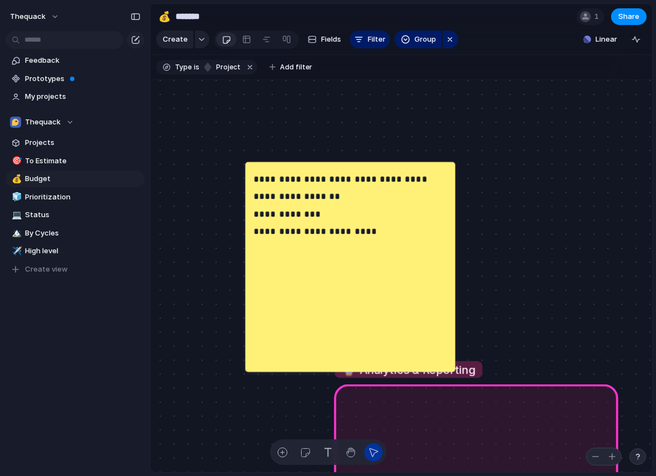
click at [323, 233] on span "**********" at bounding box center [315, 231] width 123 height 9
click at [323, 235] on p "**********" at bounding box center [340, 205] width 173 height 70
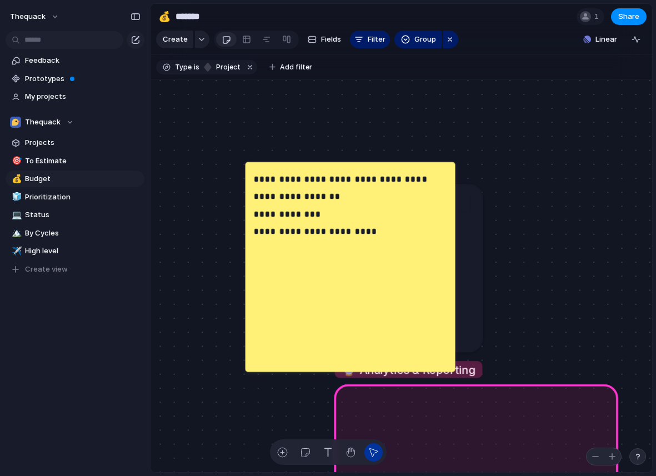
click at [287, 243] on div "**********" at bounding box center [351, 267] width 210 height 210
click at [48, 256] on span "High level" at bounding box center [83, 251] width 116 height 11
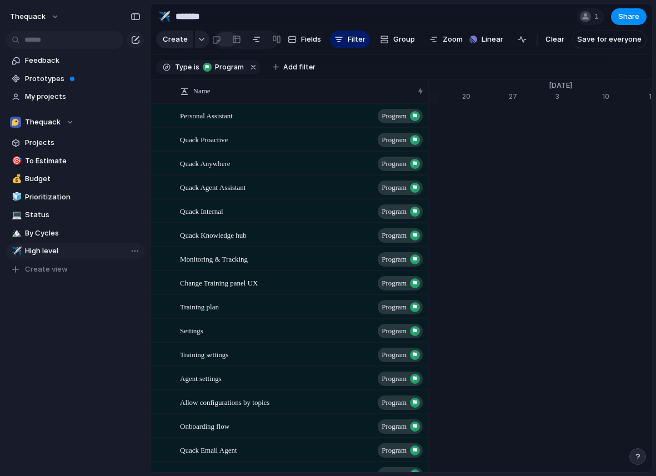
type input "**********"
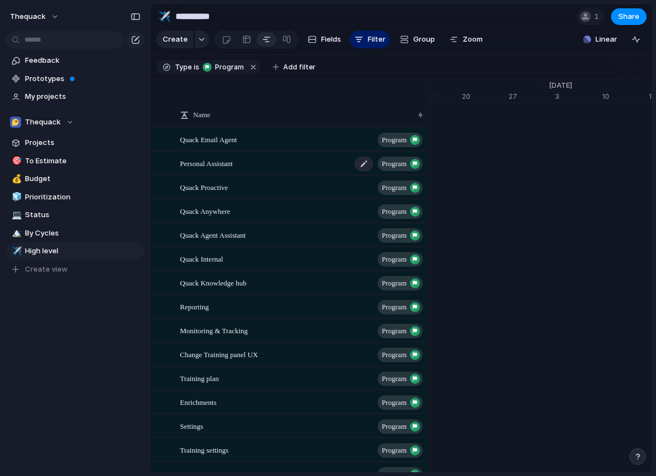
click at [218, 158] on span "Personal Assistant" at bounding box center [206, 163] width 53 height 13
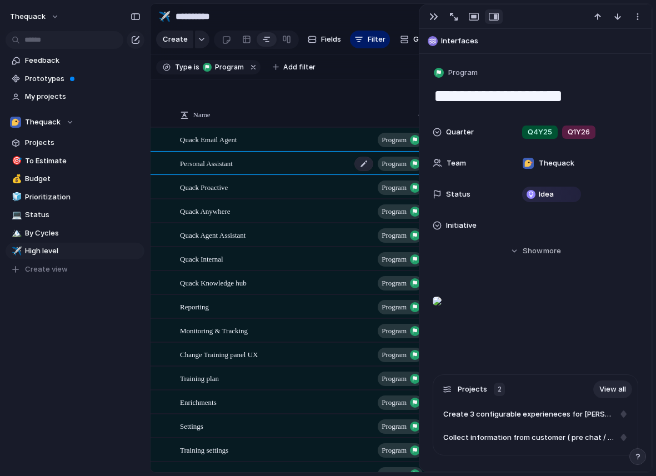
click at [218, 158] on span "Personal Assistant" at bounding box center [206, 163] width 53 height 13
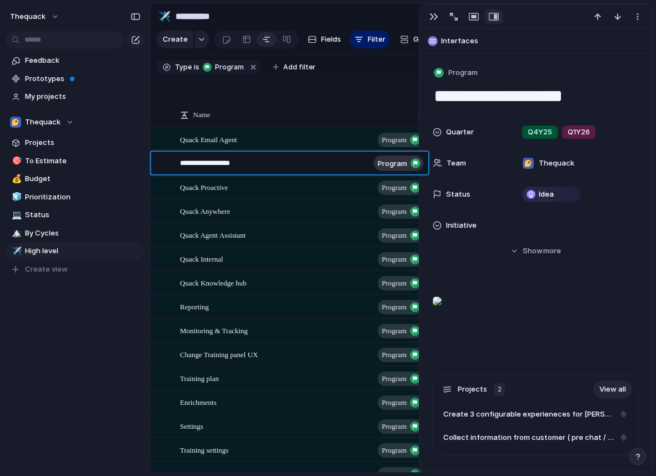
click at [218, 158] on textarea "**********" at bounding box center [275, 165] width 190 height 14
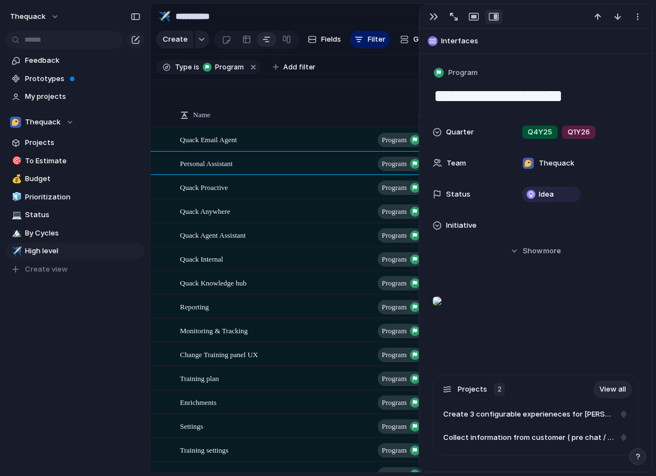
click at [442, 312] on div at bounding box center [437, 301] width 9 height 22
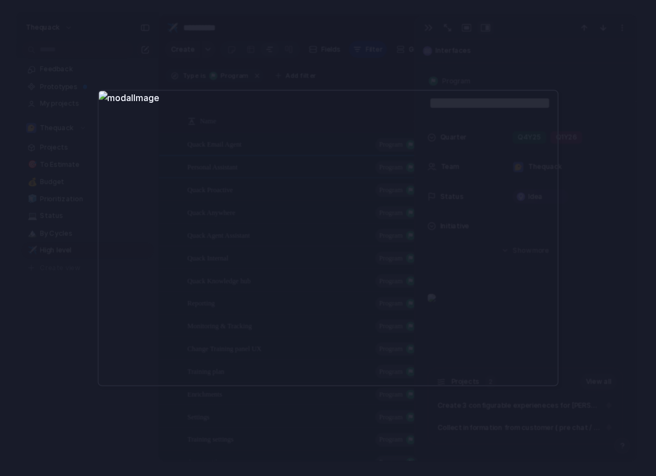
click at [596, 147] on div at bounding box center [328, 238] width 656 height 476
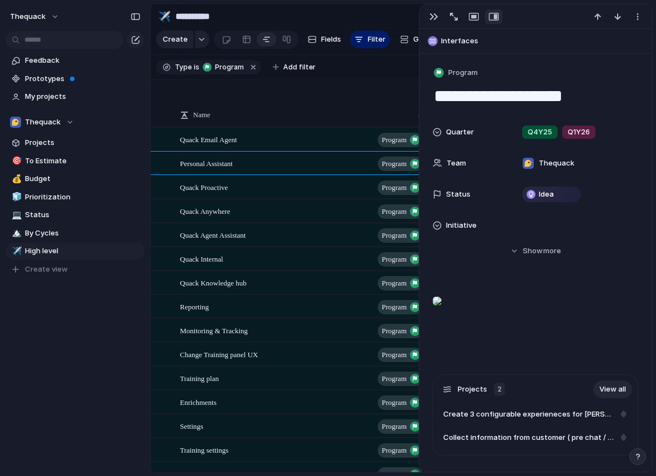
click at [442, 312] on div at bounding box center [437, 301] width 9 height 22
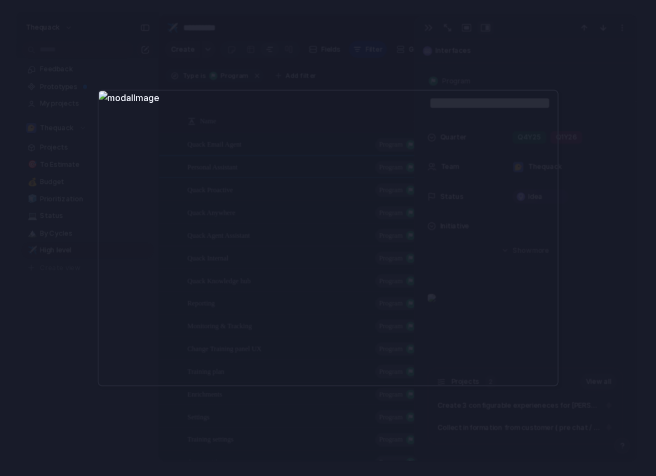
click at [326, 346] on div at bounding box center [328, 237] width 462 height 297
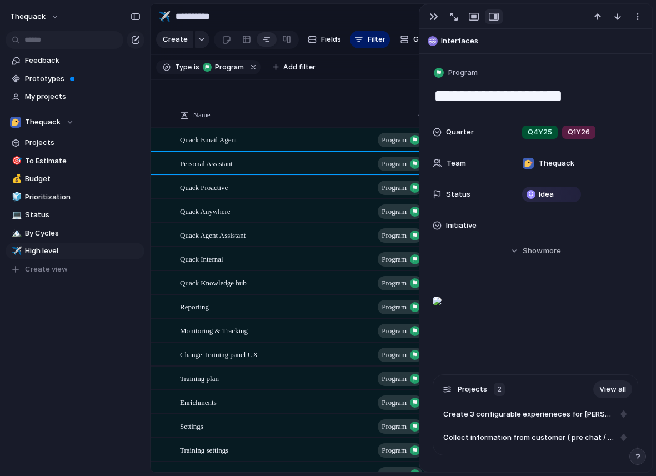
click at [442, 312] on div at bounding box center [437, 301] width 9 height 22
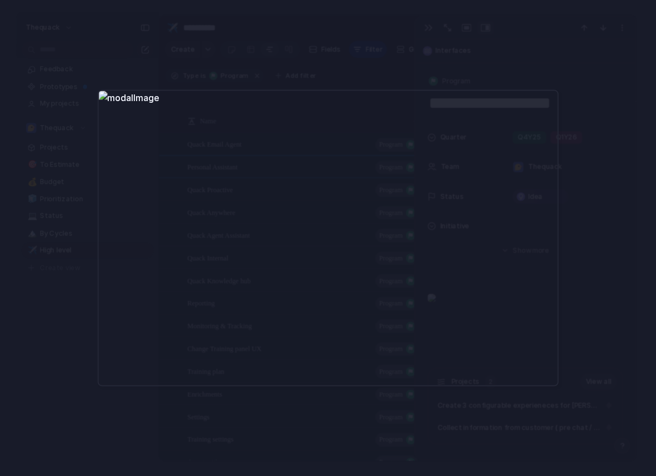
click at [546, 61] on div at bounding box center [328, 238] width 656 height 476
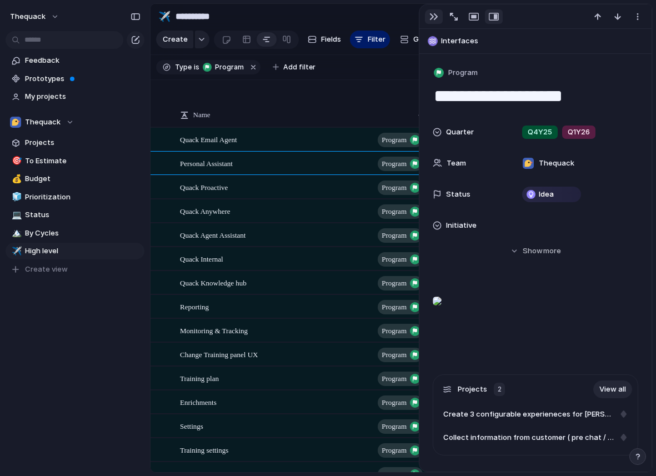
click at [432, 15] on div "button" at bounding box center [434, 16] width 9 height 9
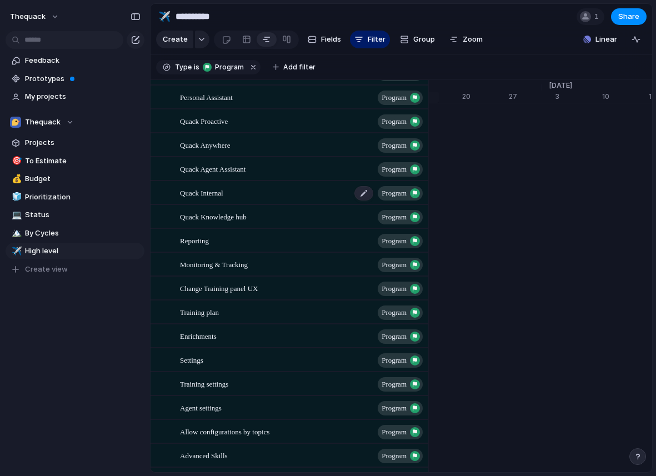
scroll to position [69, 0]
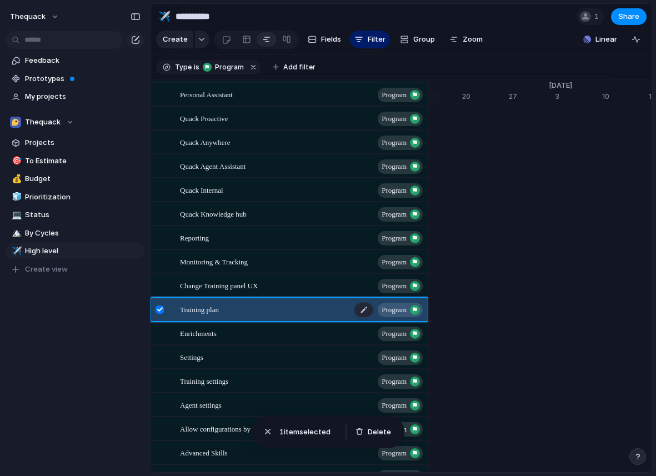
click at [218, 311] on span "Training plan" at bounding box center [199, 309] width 39 height 13
click at [350, 307] on div "Training plan Program" at bounding box center [302, 309] width 245 height 23
click at [272, 432] on div "button" at bounding box center [267, 431] width 11 height 11
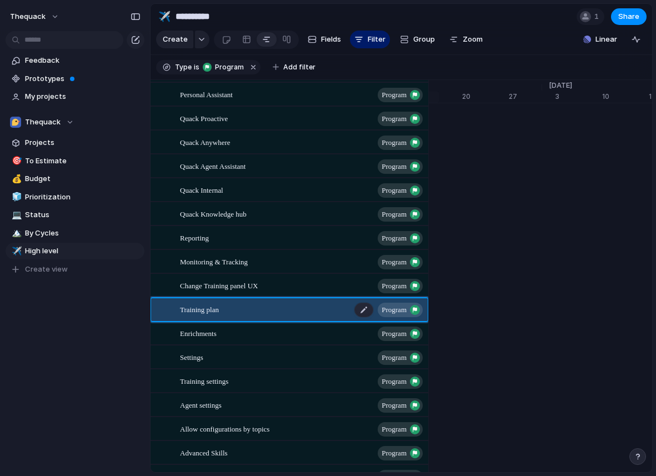
click at [339, 315] on div "Training plan Program" at bounding box center [302, 309] width 245 height 23
click at [196, 309] on span "Training plan" at bounding box center [199, 309] width 39 height 13
click at [152, 308] on div at bounding box center [161, 313] width 20 height 30
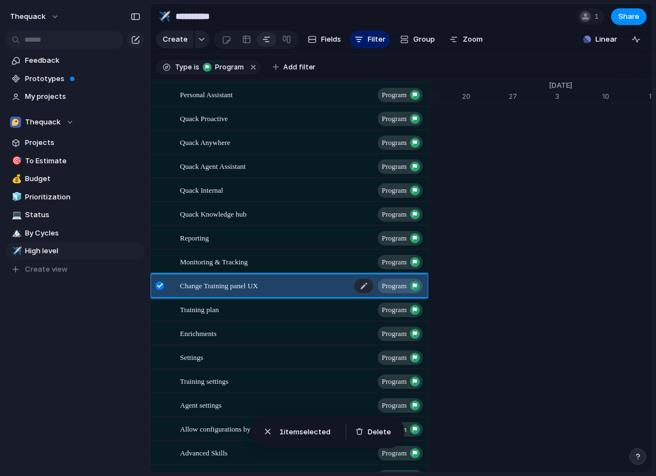
click at [216, 276] on div "Change Training panel UX Program" at bounding box center [302, 286] width 245 height 23
click at [207, 285] on span "Change Training panel UX" at bounding box center [219, 285] width 78 height 13
click at [160, 285] on div at bounding box center [160, 286] width 8 height 8
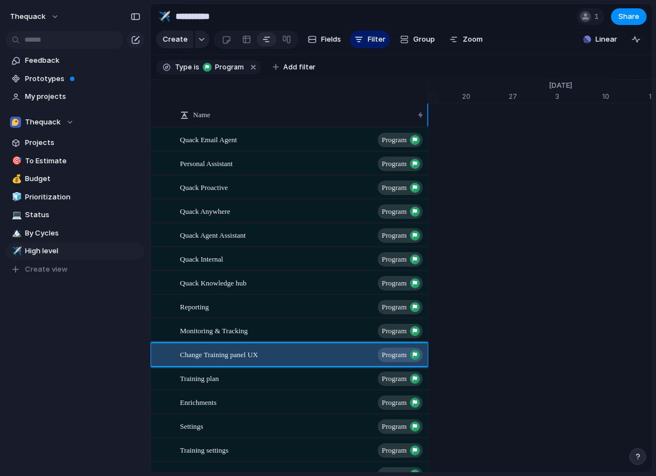
click at [276, 103] on div "Name" at bounding box center [301, 114] width 249 height 23
click at [221, 145] on div "Quack Email Agent Program" at bounding box center [302, 139] width 245 height 23
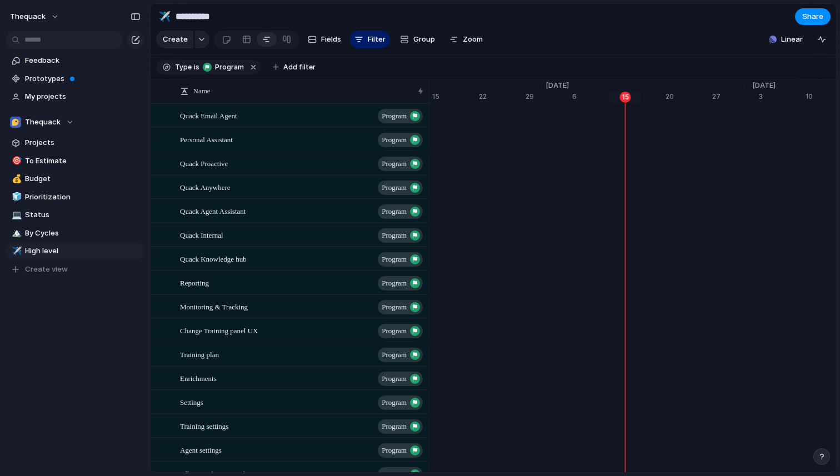
scroll to position [0, 7200]
click at [245, 39] on div at bounding box center [246, 40] width 9 height 18
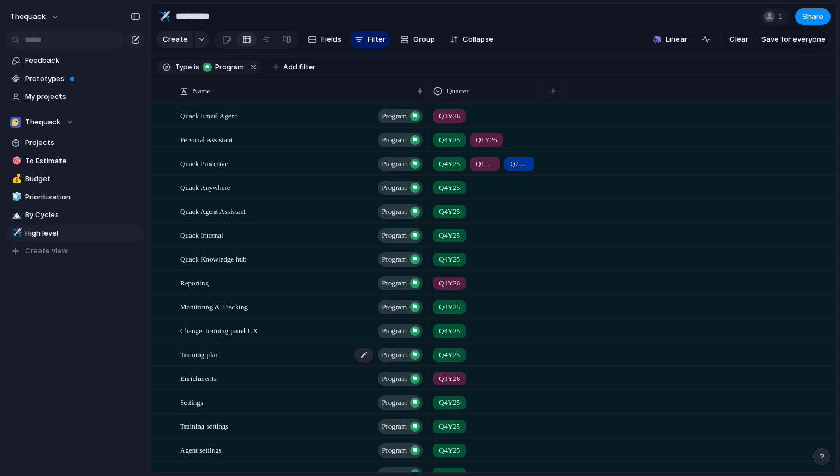
click at [248, 352] on div "Training plan Program" at bounding box center [302, 354] width 245 height 23
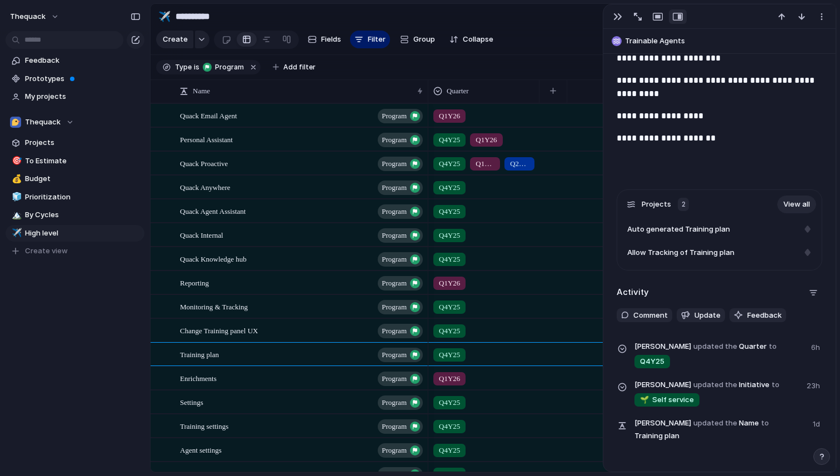
scroll to position [474, 0]
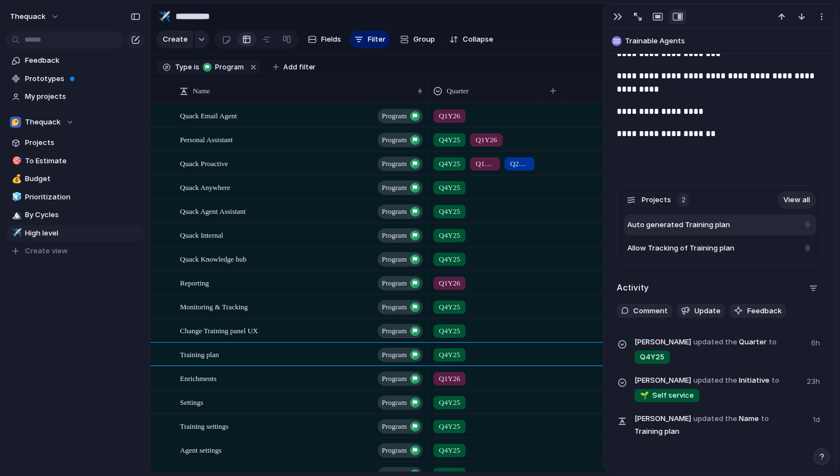
click at [657, 228] on span "Auto generated Training plan" at bounding box center [678, 225] width 103 height 11
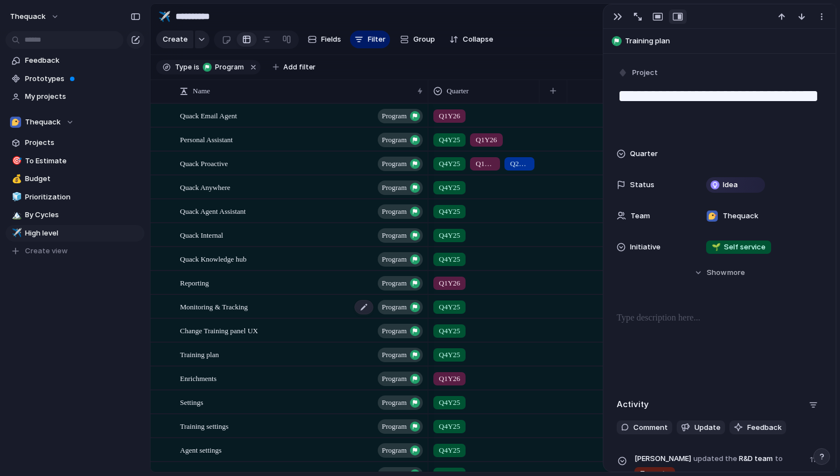
click at [203, 297] on div "Monitoring & Tracking Program" at bounding box center [302, 307] width 245 height 23
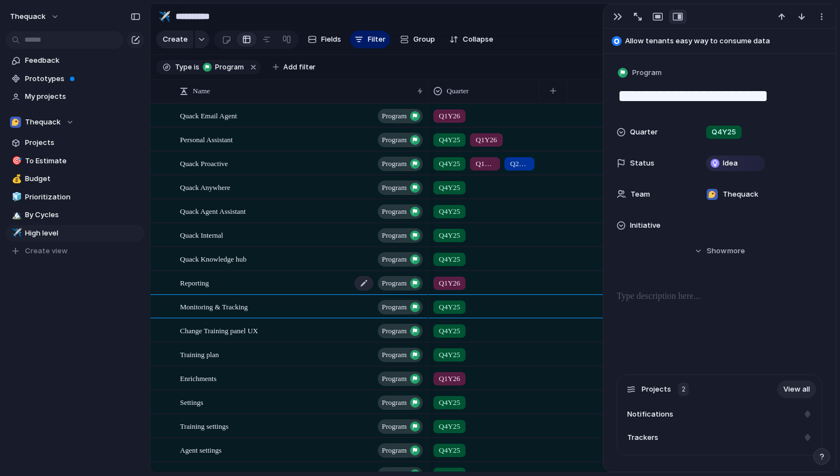
click at [209, 281] on span "Reporting" at bounding box center [194, 282] width 29 height 13
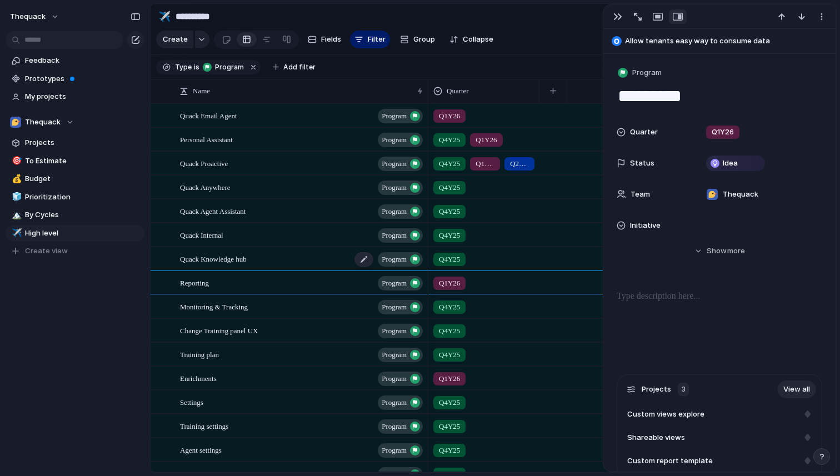
click at [236, 258] on span "Quack Knowledge hub" at bounding box center [213, 258] width 67 height 13
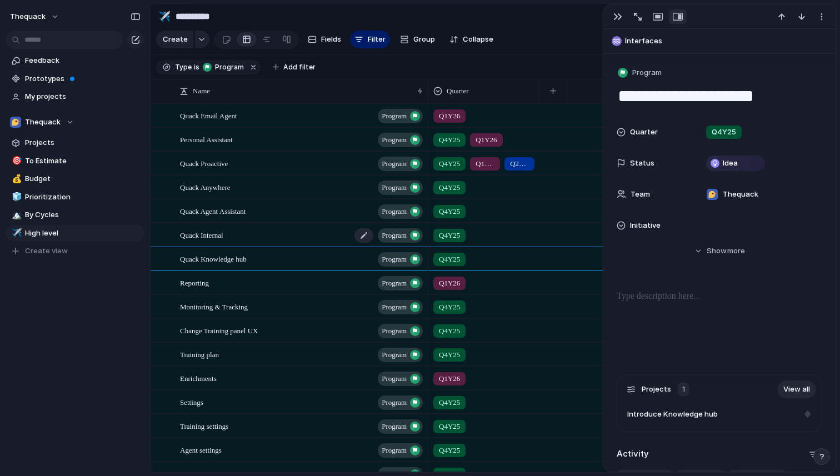
click at [240, 233] on div "Quack Internal Program" at bounding box center [302, 235] width 245 height 23
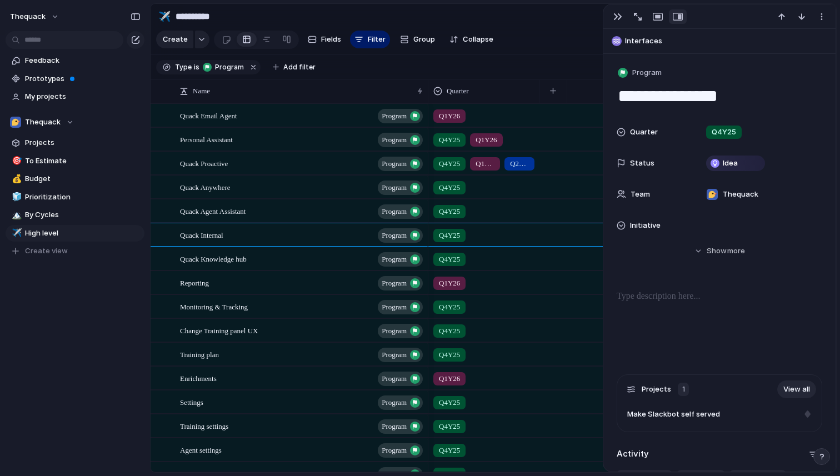
click at [242, 256] on span "Quack Knowledge hub" at bounding box center [213, 258] width 67 height 13
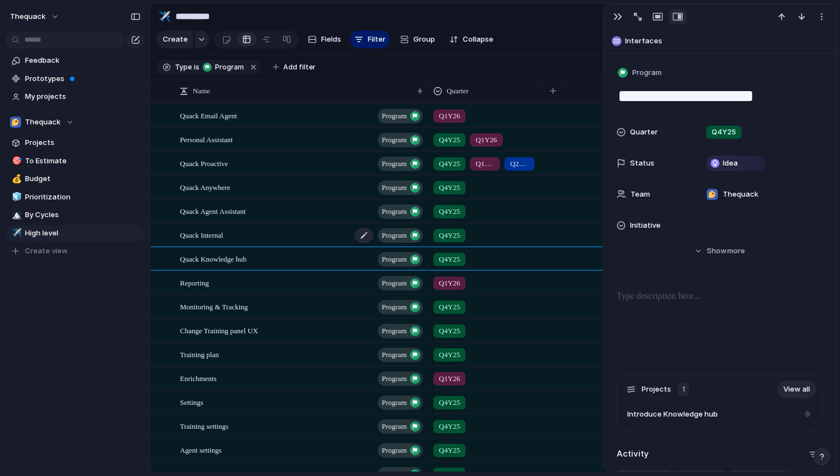
click at [236, 224] on div "Quack Internal Program" at bounding box center [302, 235] width 245 height 23
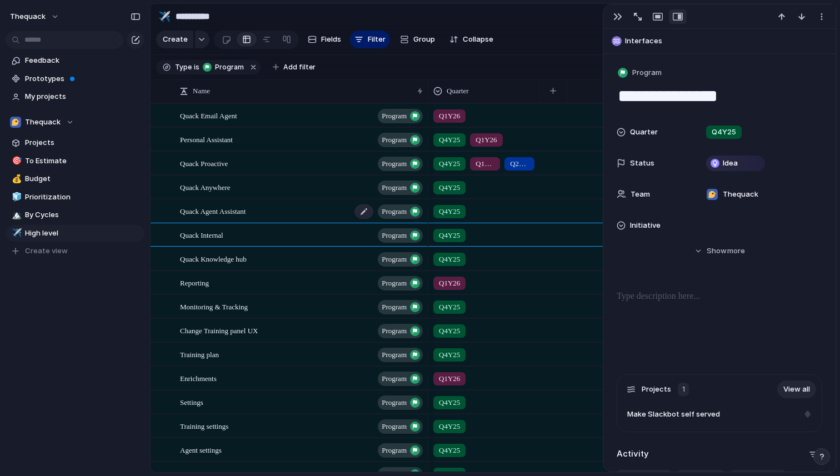
click at [236, 210] on span "Quack Agent Assistant" at bounding box center [213, 211] width 66 height 13
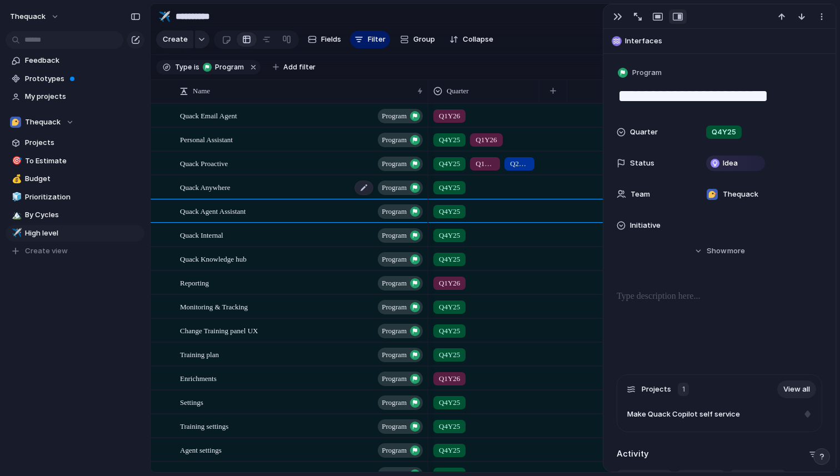
click at [231, 185] on span "Quack Anywhere" at bounding box center [205, 187] width 51 height 13
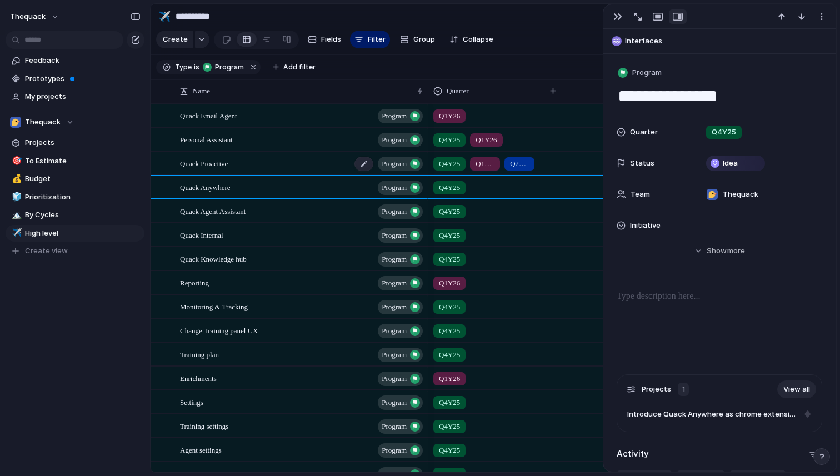
click at [228, 164] on span "Quack Proactive" at bounding box center [204, 163] width 48 height 13
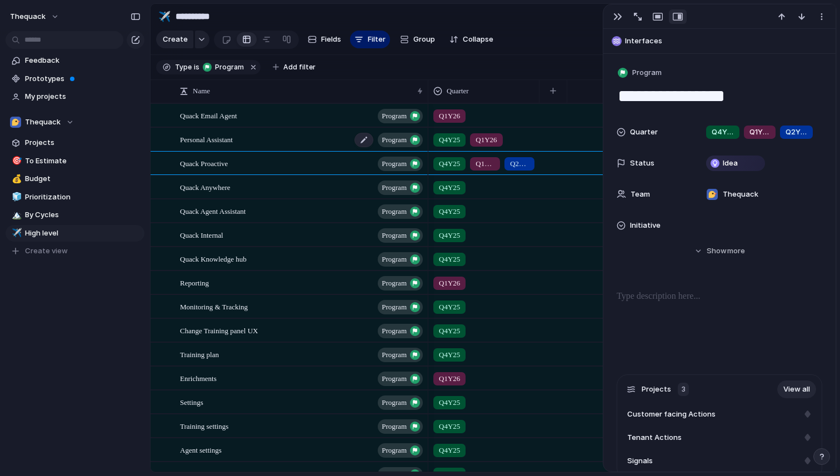
click at [233, 139] on span "Personal Assistant" at bounding box center [206, 139] width 53 height 13
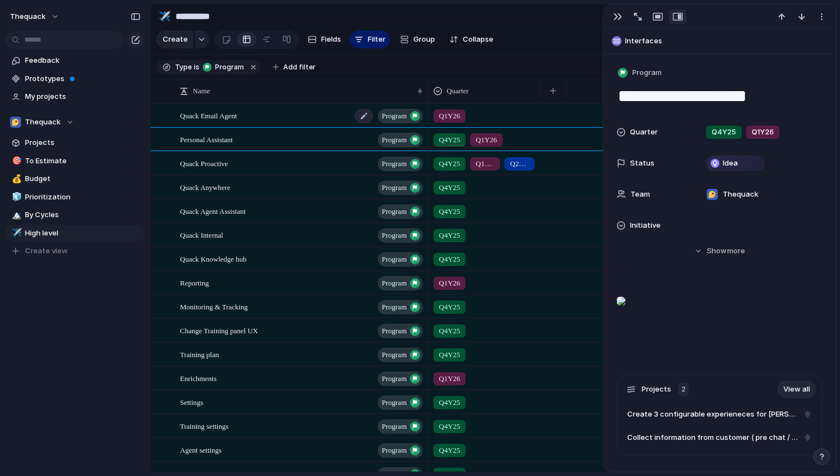
click at [233, 118] on span "Quack Email Agent" at bounding box center [208, 115] width 57 height 13
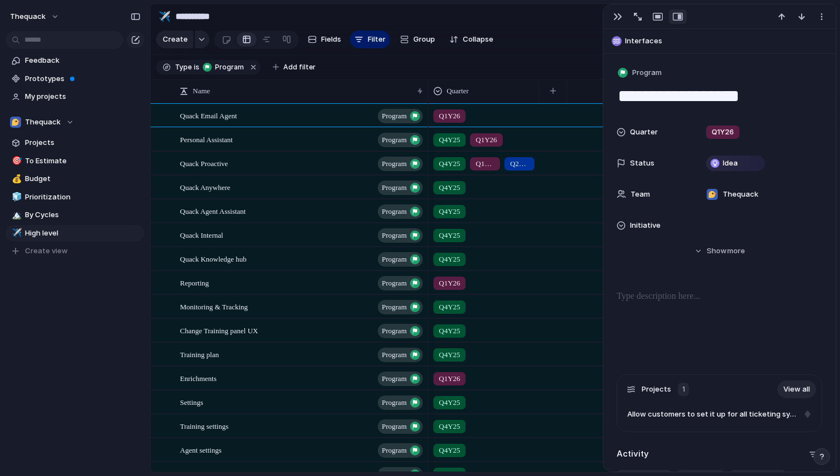
click at [244, 246] on div "Quack Internal Program" at bounding box center [302, 235] width 245 height 23
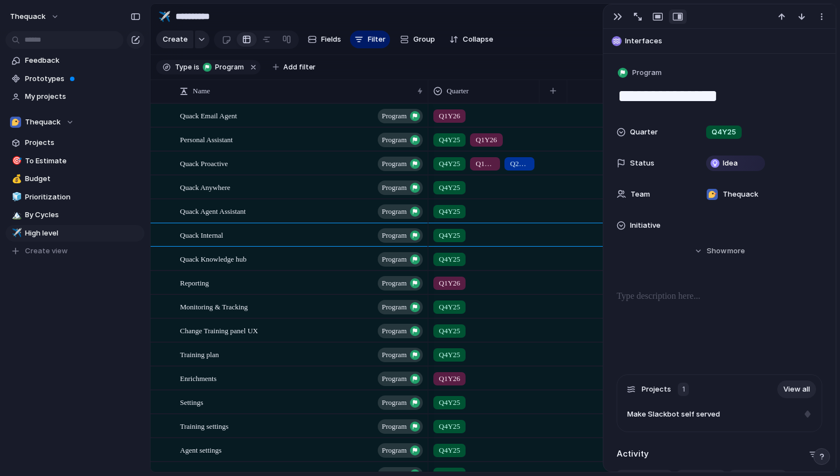
click at [255, 320] on div "Change Training panel UX Program" at bounding box center [302, 331] width 245 height 23
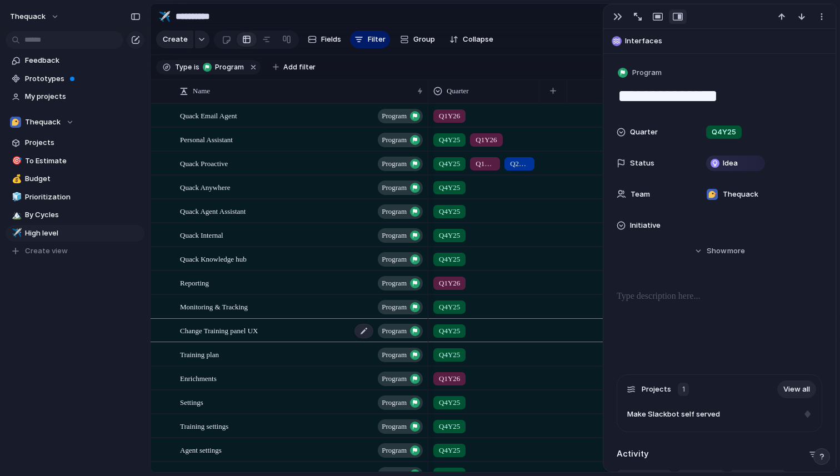
type textarea "**********"
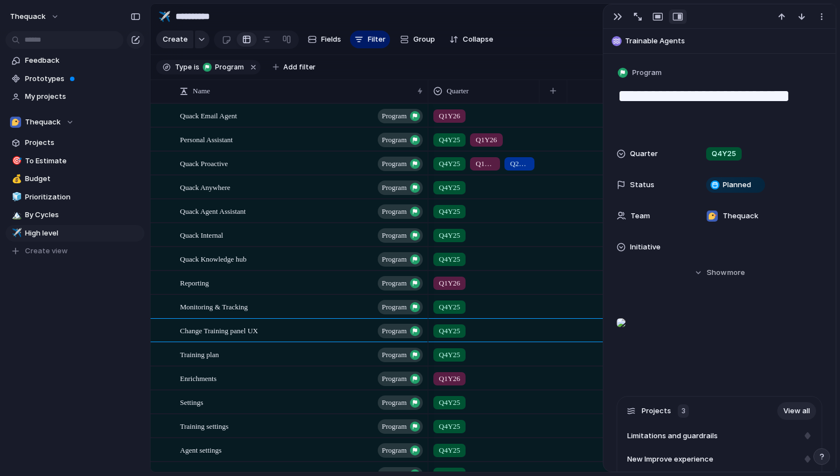
click at [626, 334] on div at bounding box center [621, 323] width 9 height 22
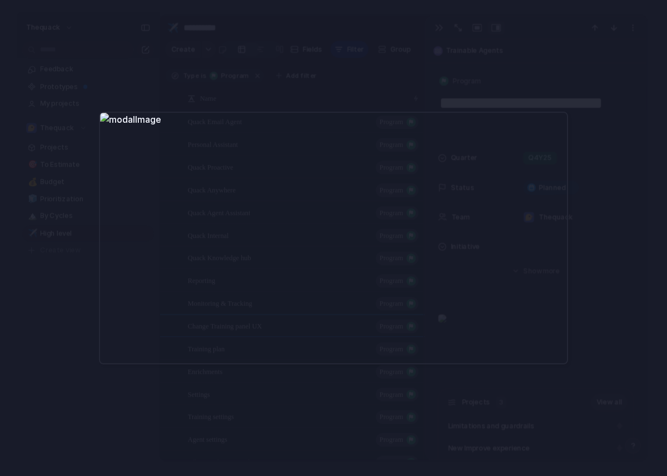
click at [363, 57] on div at bounding box center [333, 238] width 667 height 476
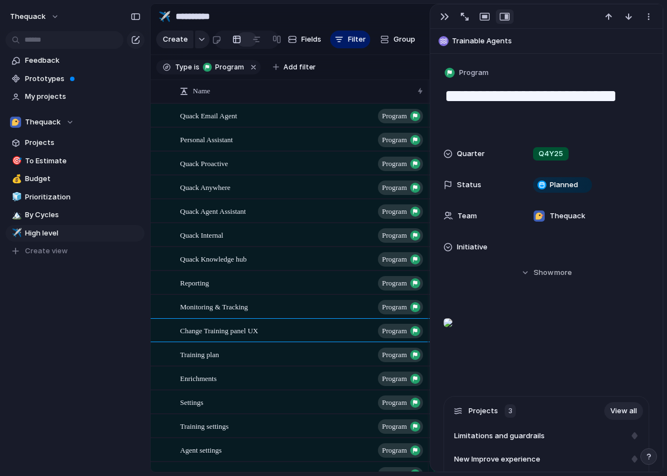
click at [224, 136] on span "Personal Assistant" at bounding box center [206, 139] width 53 height 13
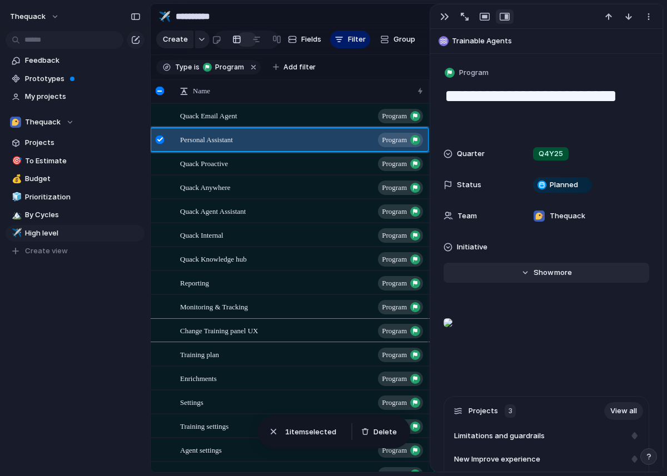
click at [544, 270] on span "Show" at bounding box center [544, 272] width 20 height 11
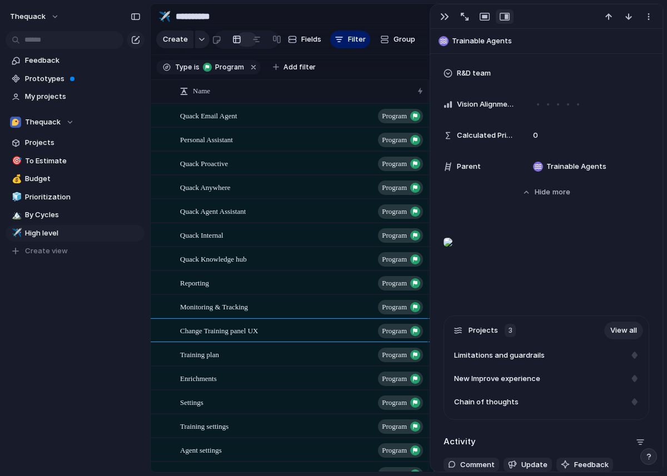
scroll to position [665, 0]
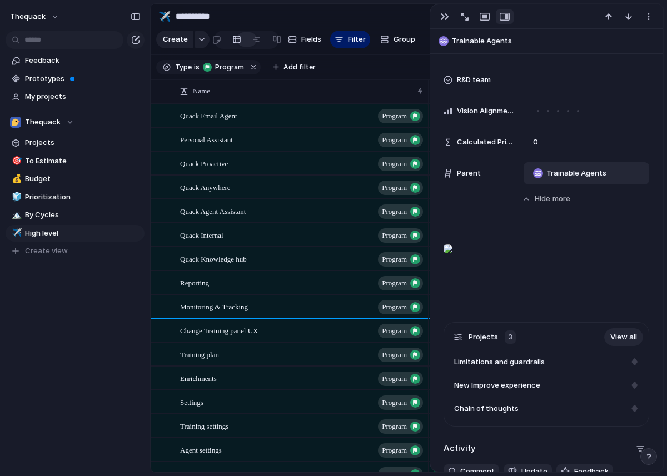
click at [566, 173] on span "Trainable Agents" at bounding box center [576, 173] width 60 height 11
click at [566, 173] on div "No parent Interfaces Make Quack more self served Allow tenants easy way to cons…" at bounding box center [333, 238] width 667 height 476
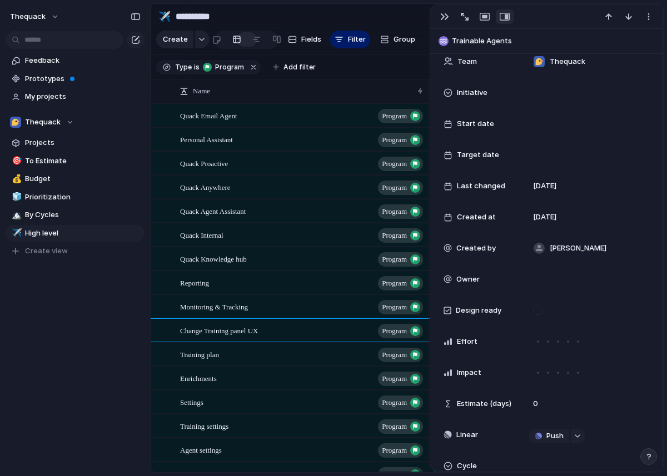
scroll to position [0, 0]
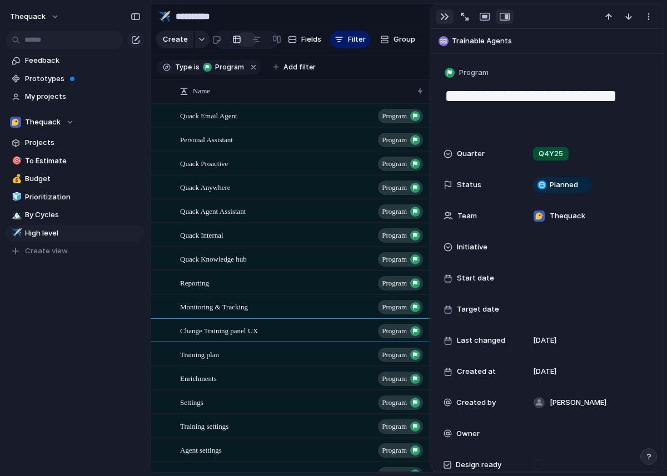
click at [440, 14] on div "button" at bounding box center [444, 16] width 9 height 9
